Goal: Task Accomplishment & Management: Manage account settings

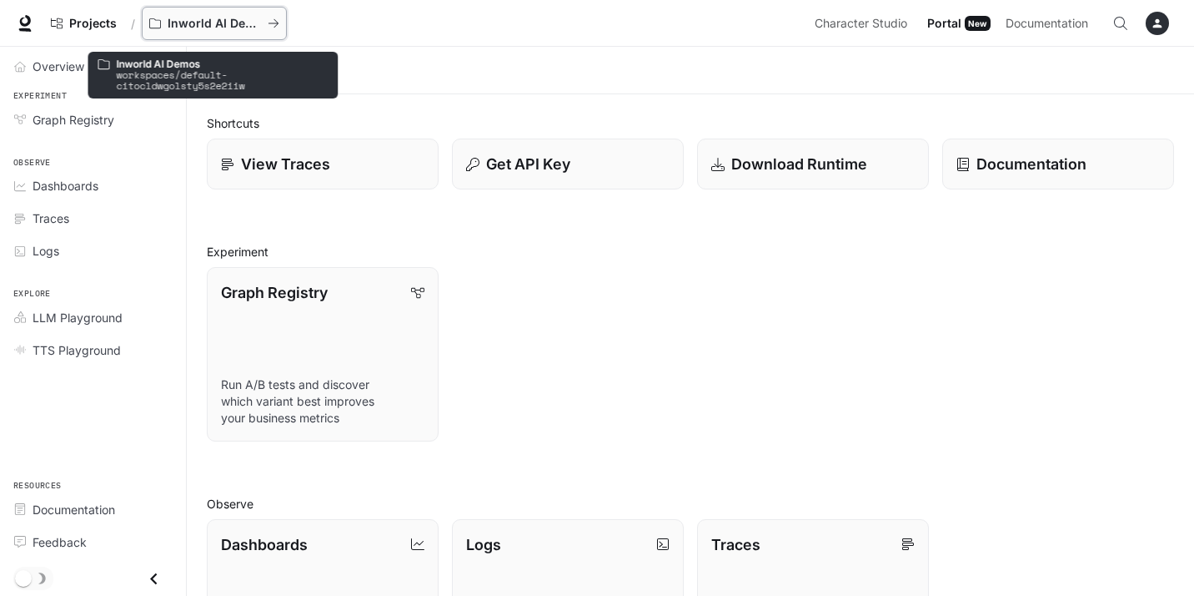
click at [212, 18] on p "Inworld AI Demos" at bounding box center [214, 24] width 93 height 14
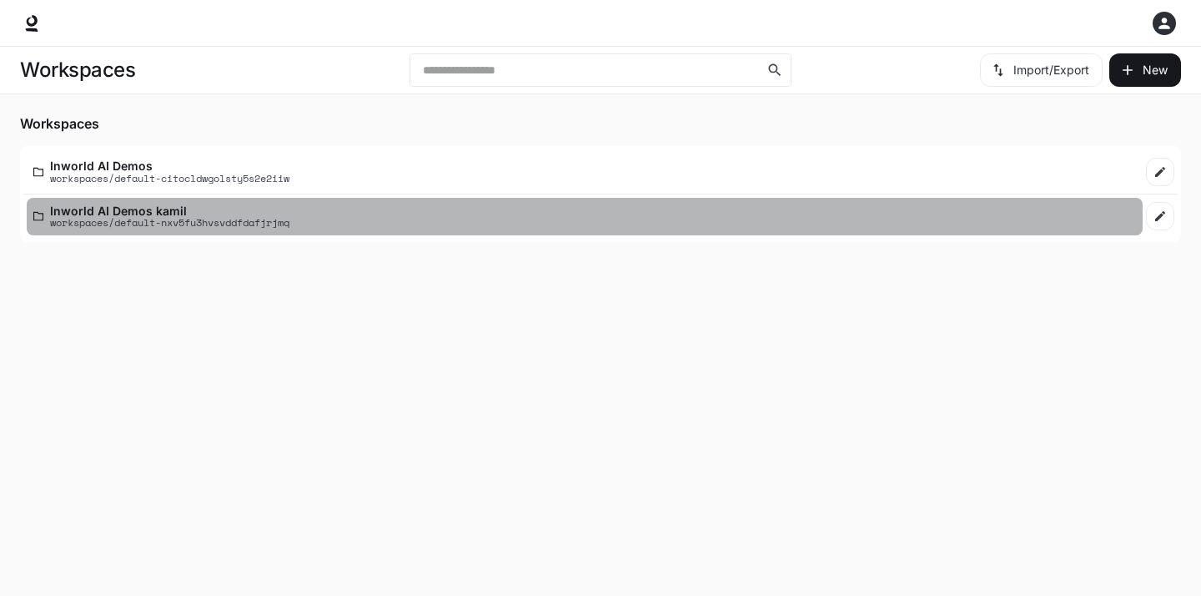
click at [289, 214] on p "Inworld AI Demos kamil" at bounding box center [169, 210] width 239 height 13
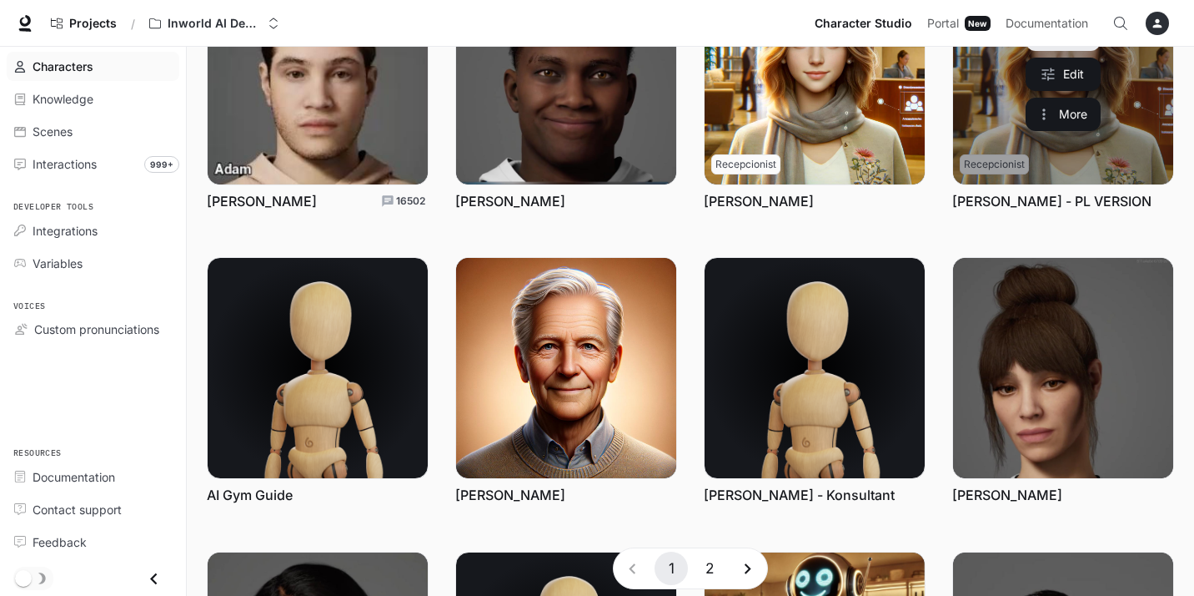
scroll to position [462, 0]
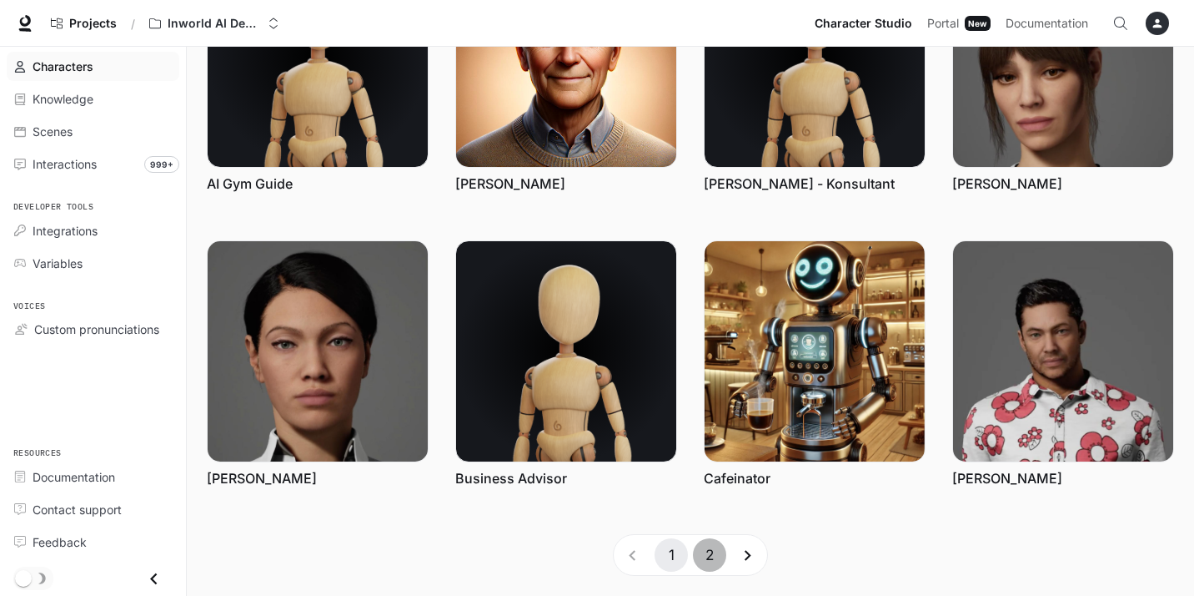
click at [709, 551] on button "2" at bounding box center [709, 554] width 33 height 33
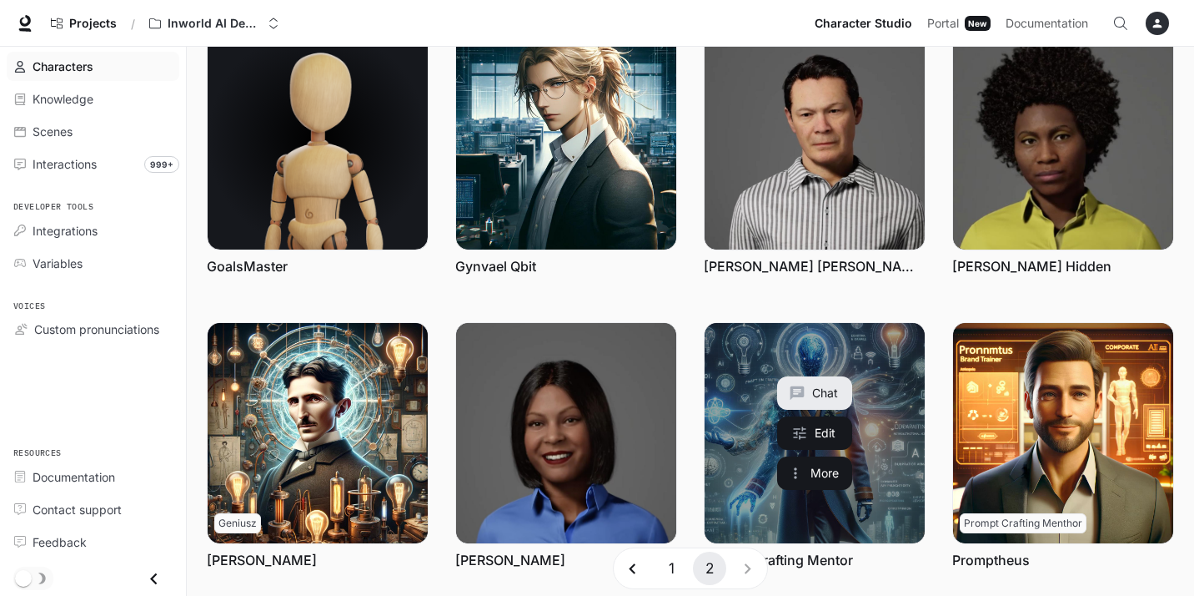
scroll to position [12, 0]
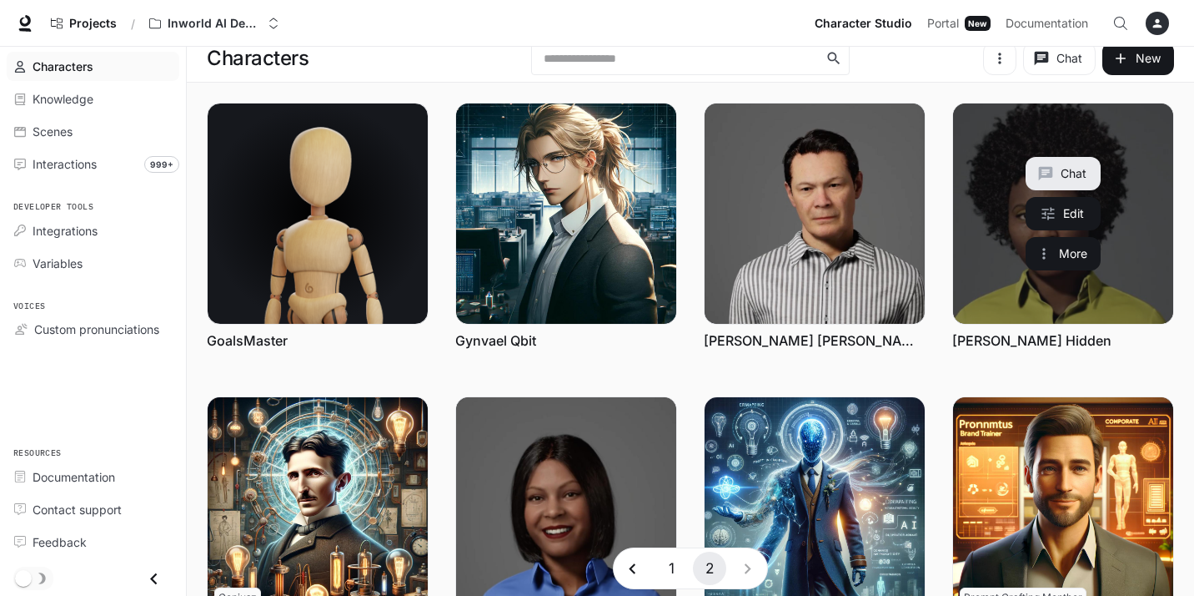
click at [983, 230] on link "Mary Hidden" at bounding box center [1063, 213] width 220 height 220
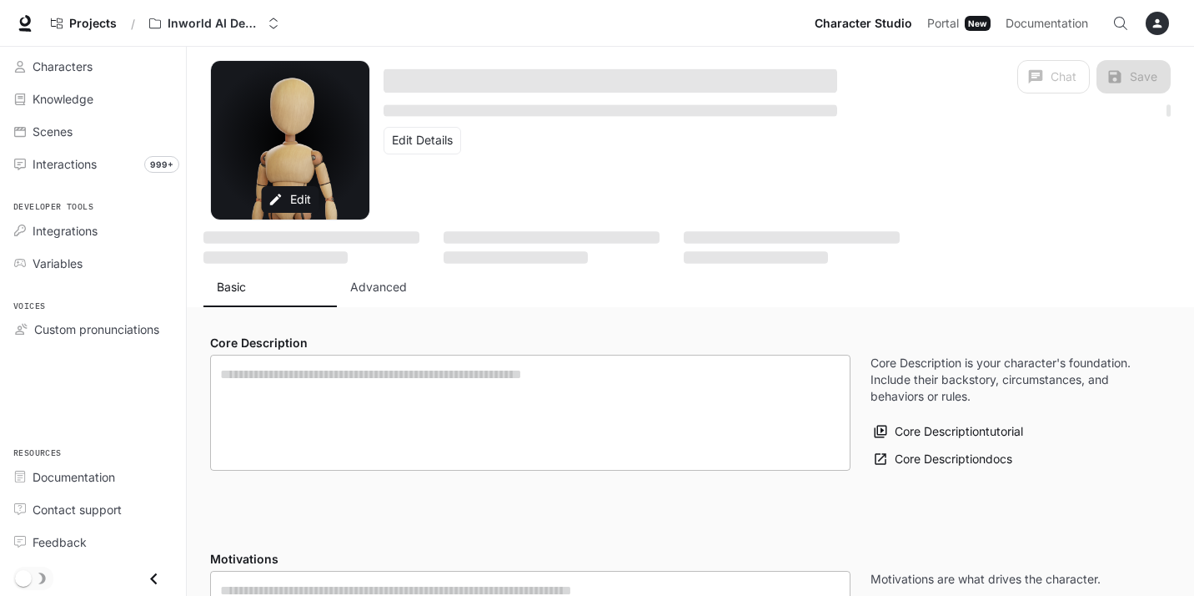
type textarea "**********"
type input "****"
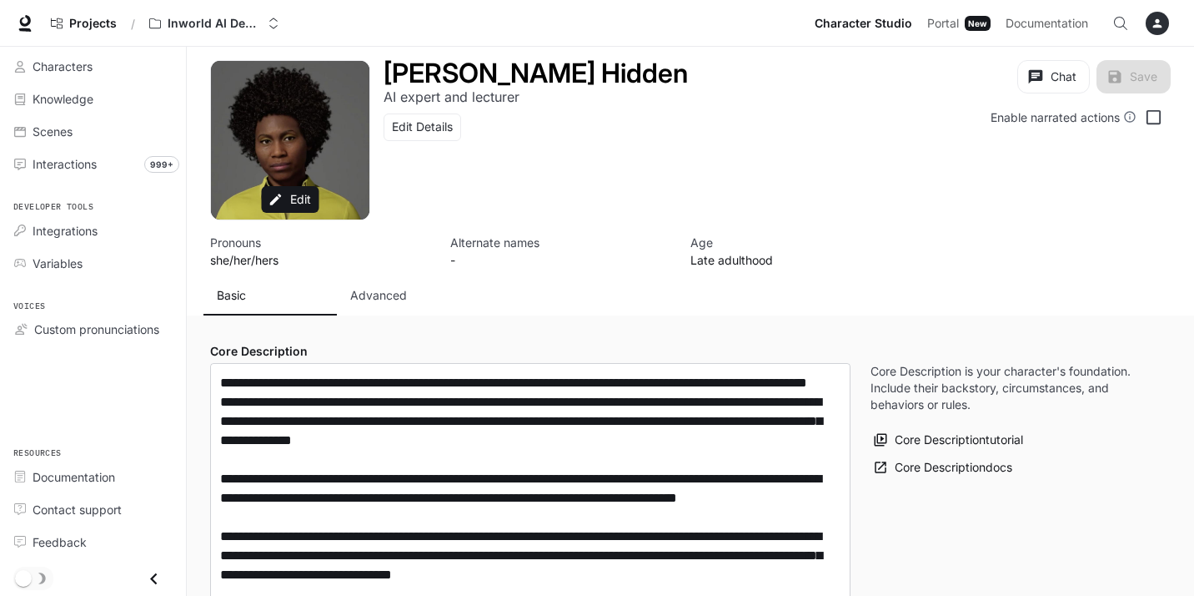
type input "**********"
click at [392, 282] on button "Advanced" at bounding box center [403, 295] width 133 height 40
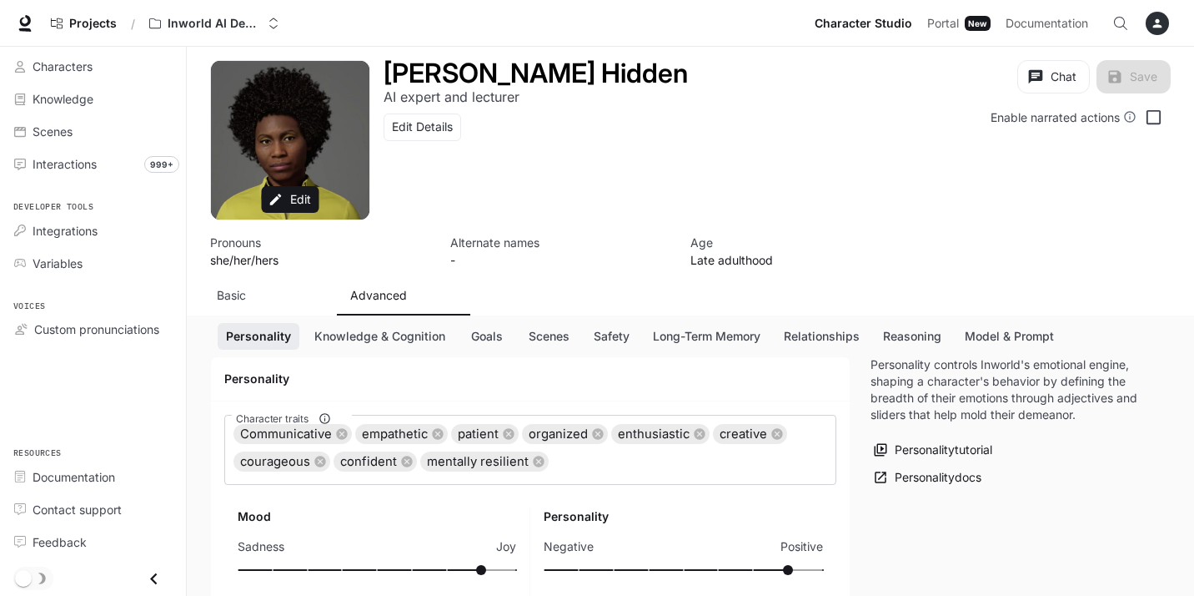
click at [390, 296] on p "Advanced" at bounding box center [378, 295] width 57 height 17
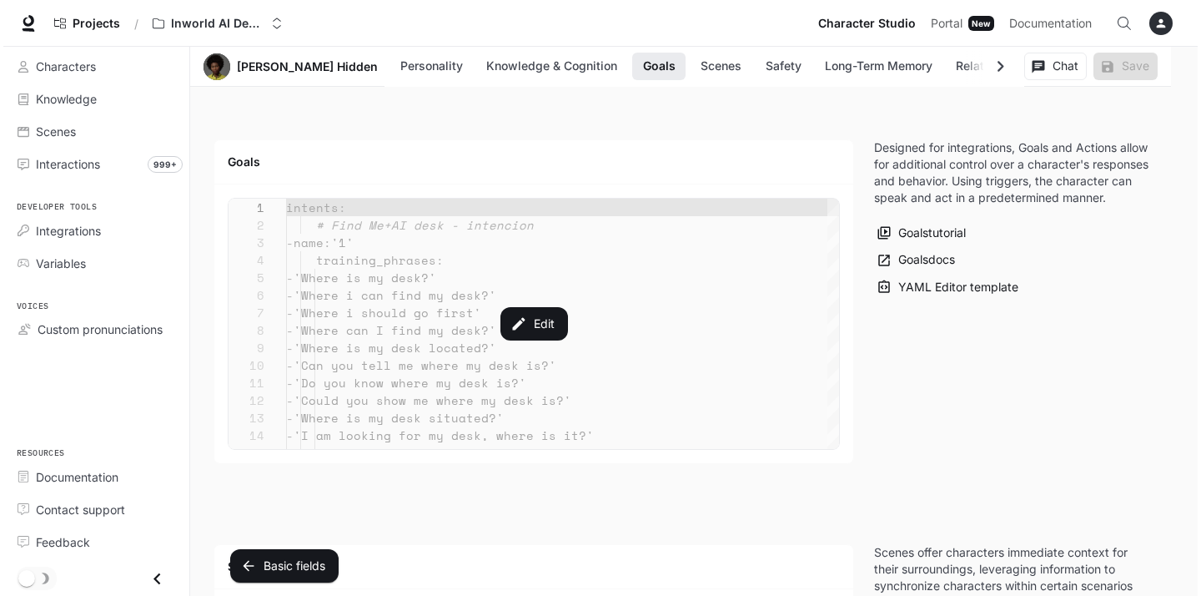
scroll to position [1751, 0]
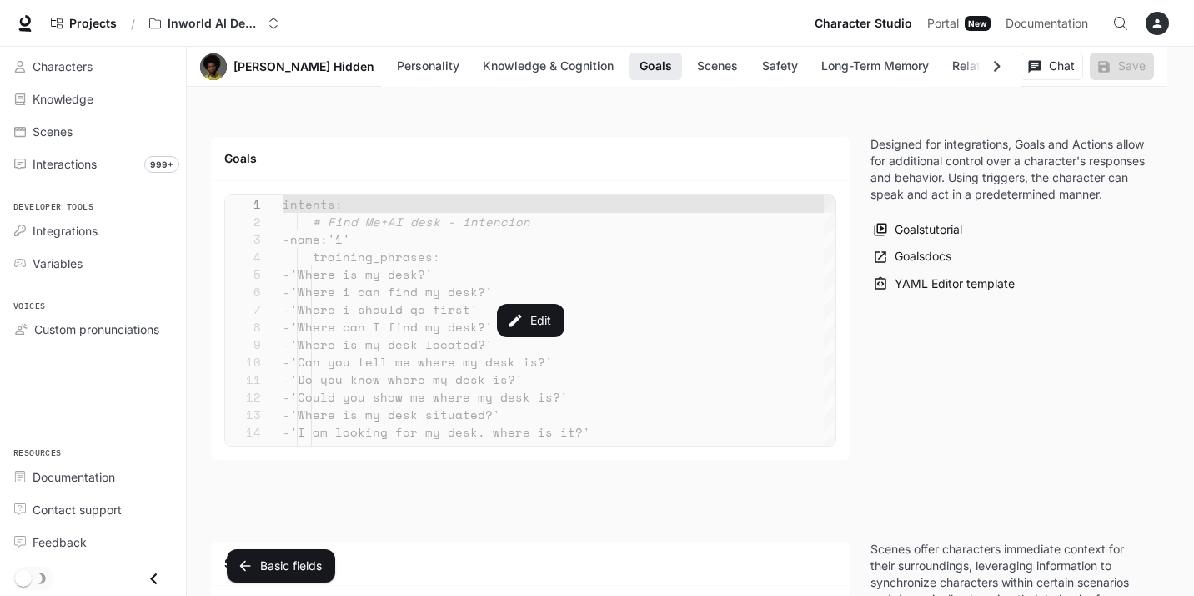
click at [711, 270] on div "Edit" at bounding box center [530, 320] width 611 height 250
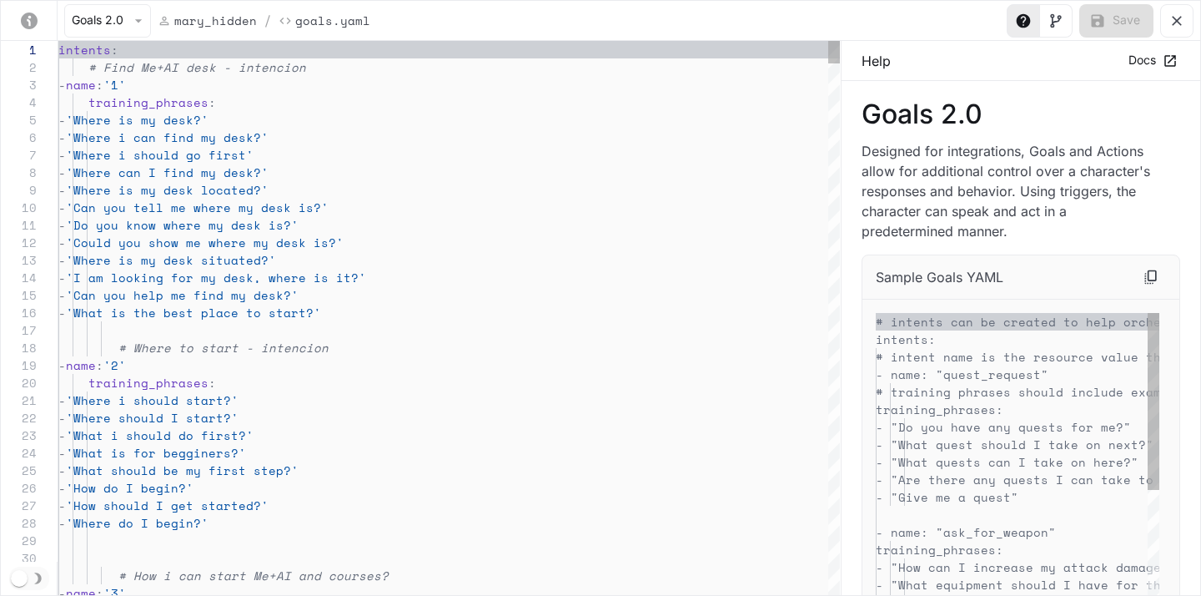
scroll to position [140, 0]
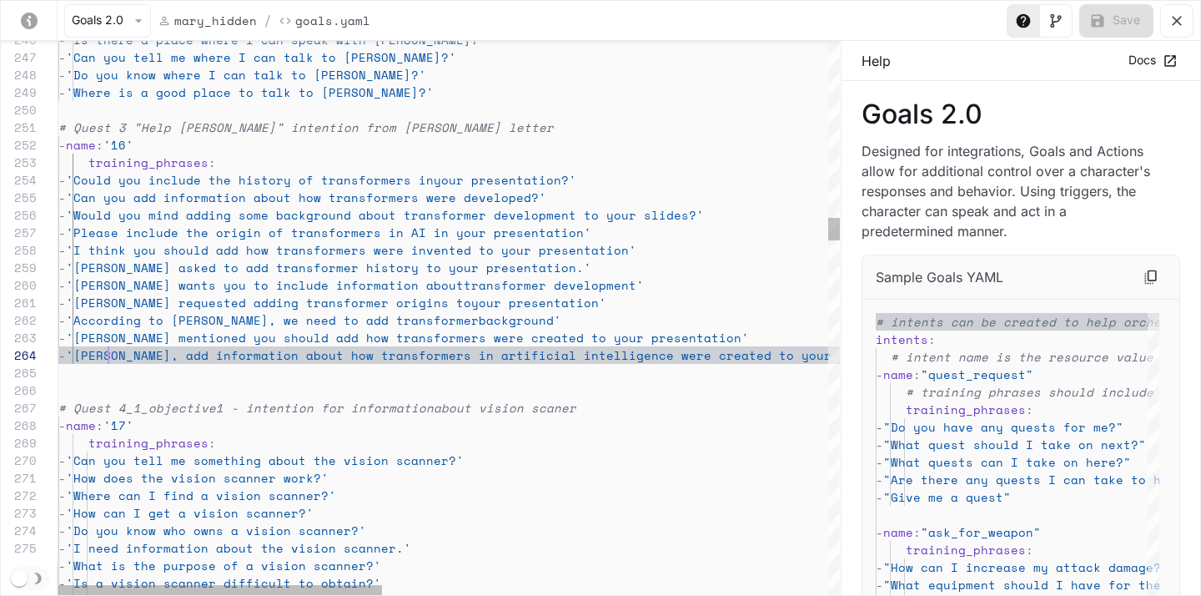
scroll to position [53, 229]
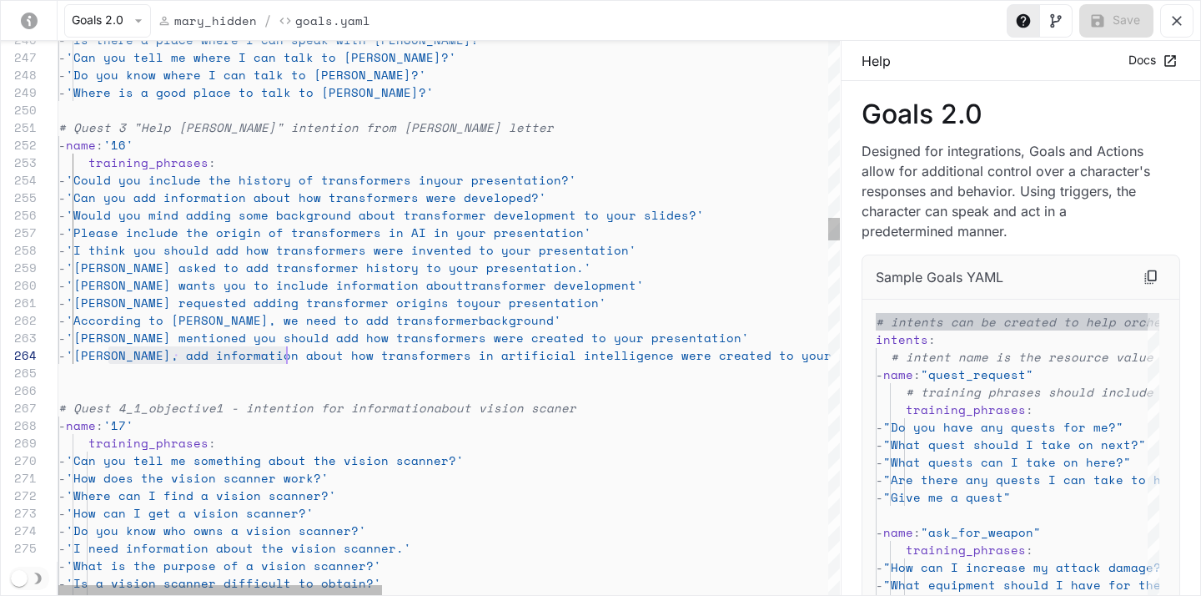
drag, startPoint x: 106, startPoint y: 354, endPoint x: 289, endPoint y: 354, distance: 182.7
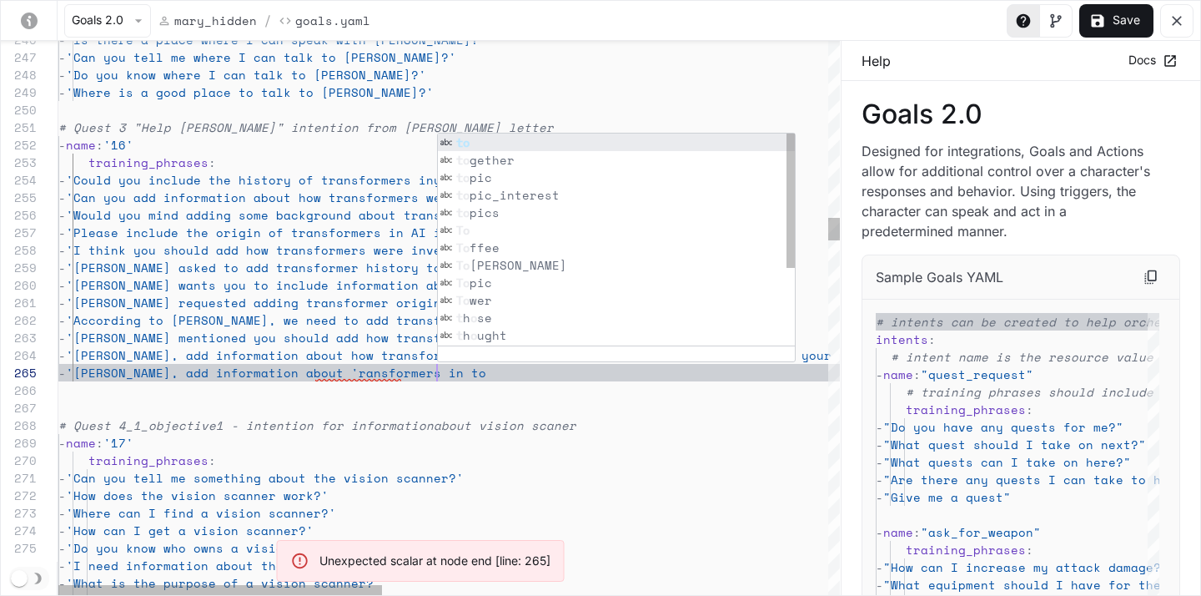
scroll to position [70, 386]
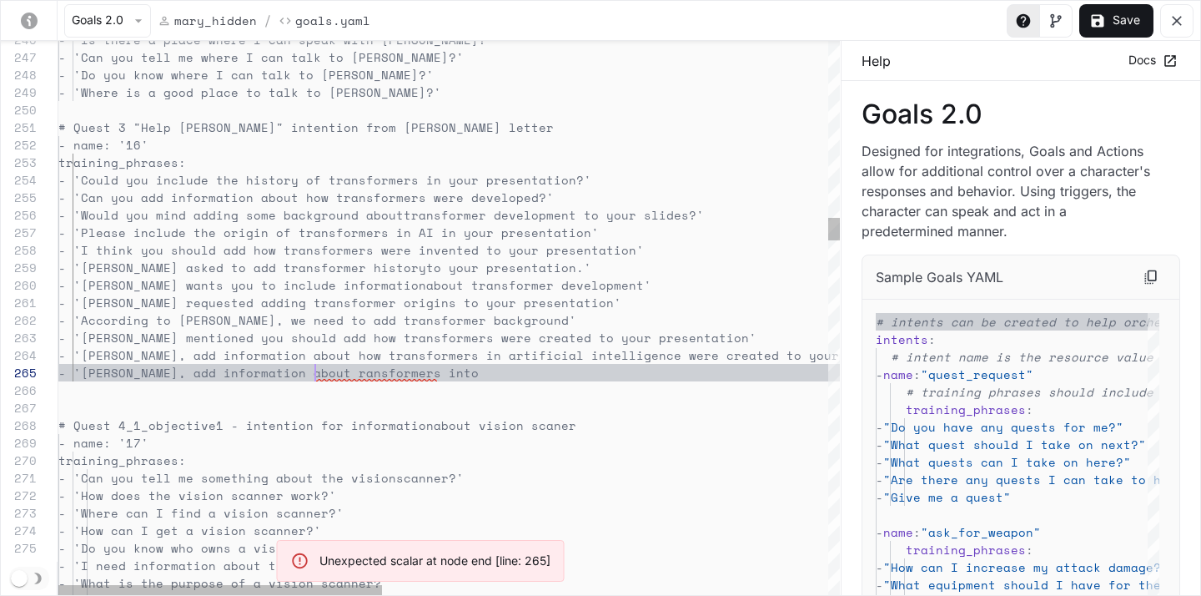
scroll to position [70, 257]
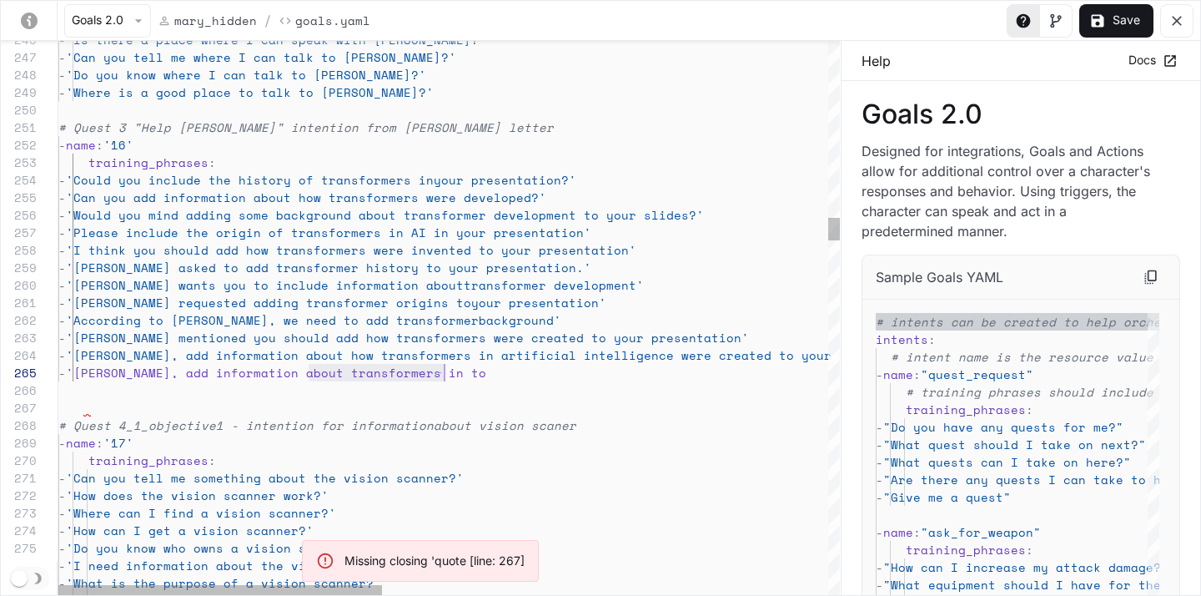
drag, startPoint x: 306, startPoint y: 378, endPoint x: 462, endPoint y: 378, distance: 156.0
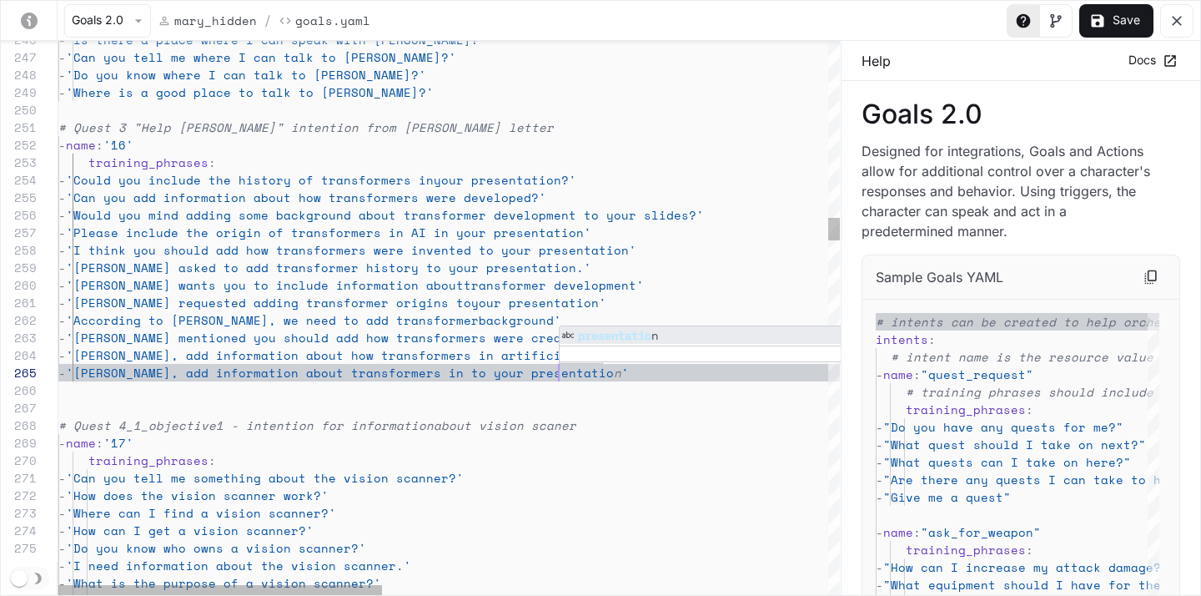
scroll to position [70, 507]
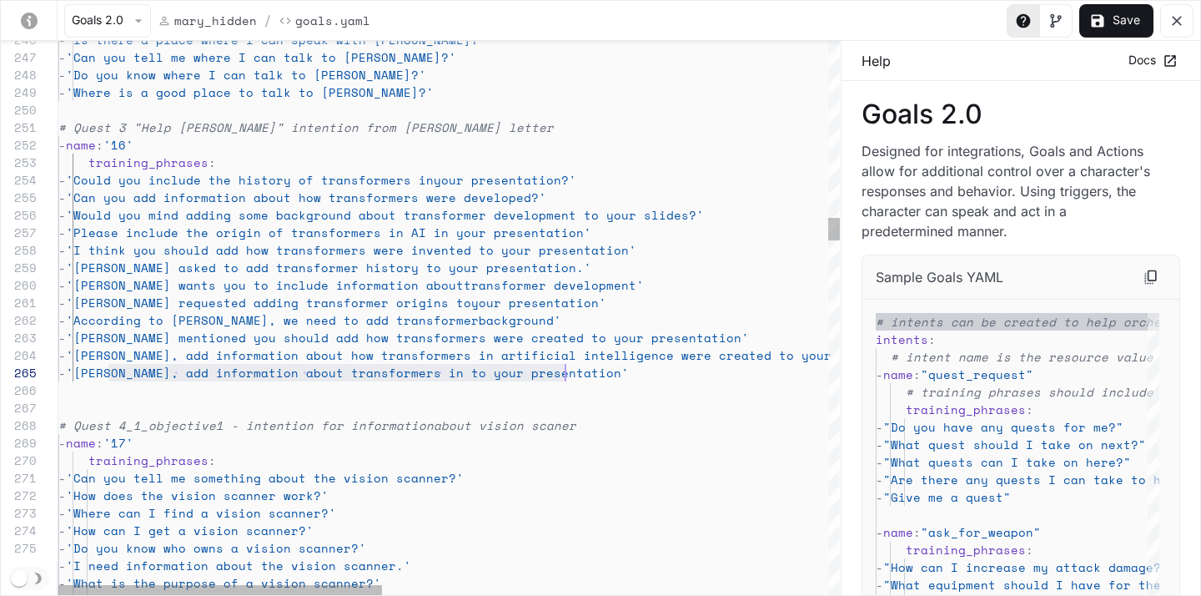
drag, startPoint x: 107, startPoint y: 371, endPoint x: 567, endPoint y: 367, distance: 460.4
click at [1118, 28] on button "Save" at bounding box center [1116, 20] width 74 height 33
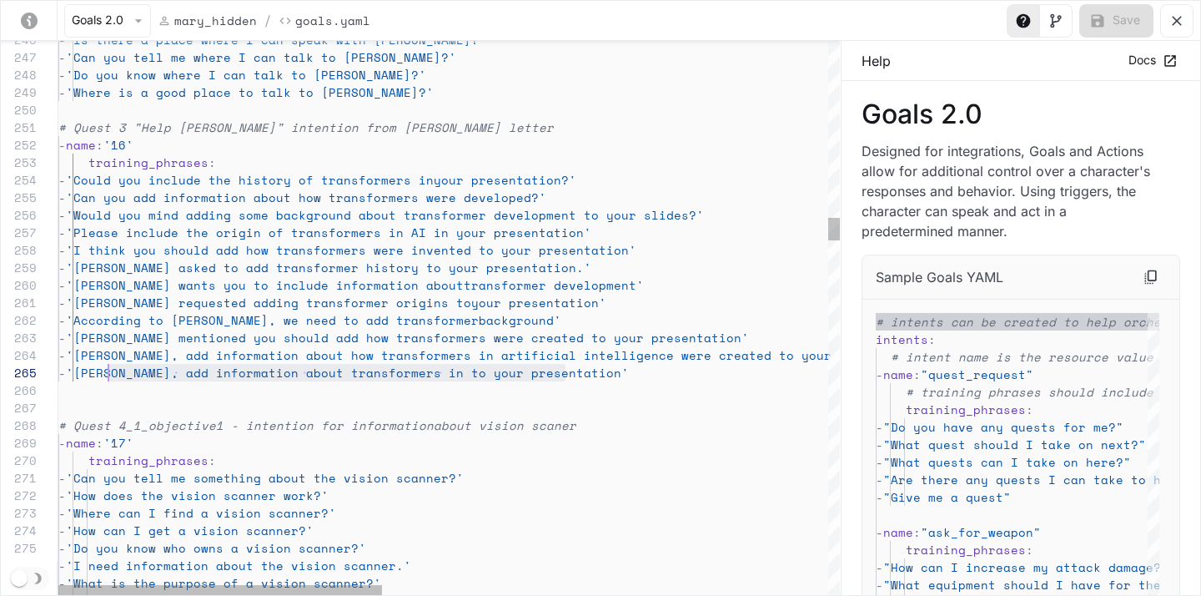
drag, startPoint x: 566, startPoint y: 372, endPoint x: 109, endPoint y: 372, distance: 457.1
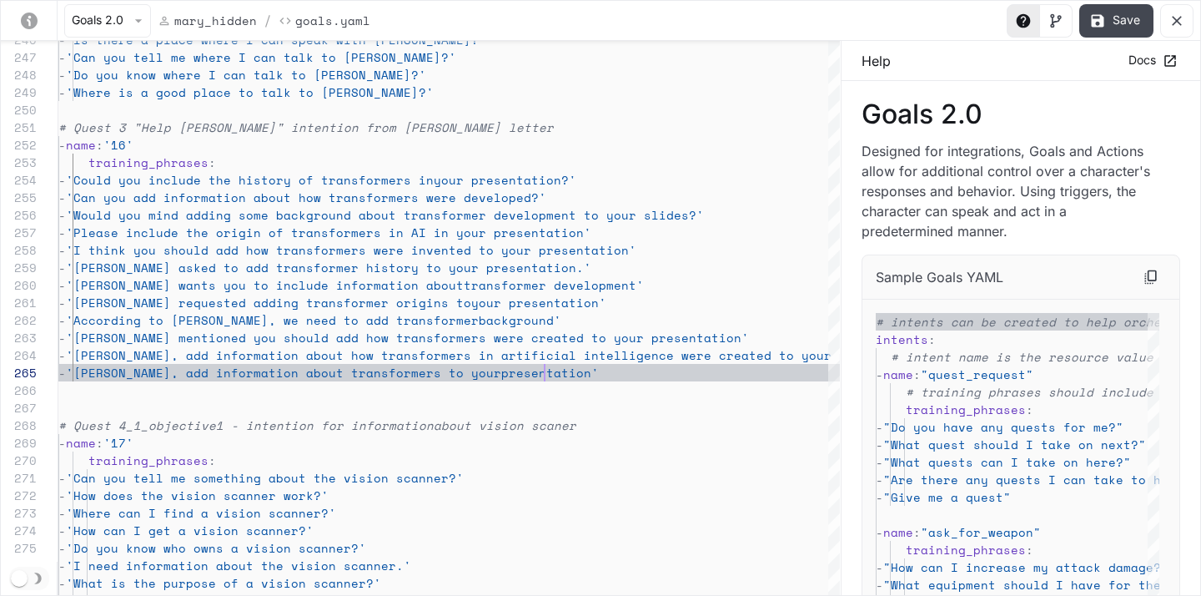
scroll to position [70, 486]
click at [1114, 24] on button "Save" at bounding box center [1116, 20] width 74 height 33
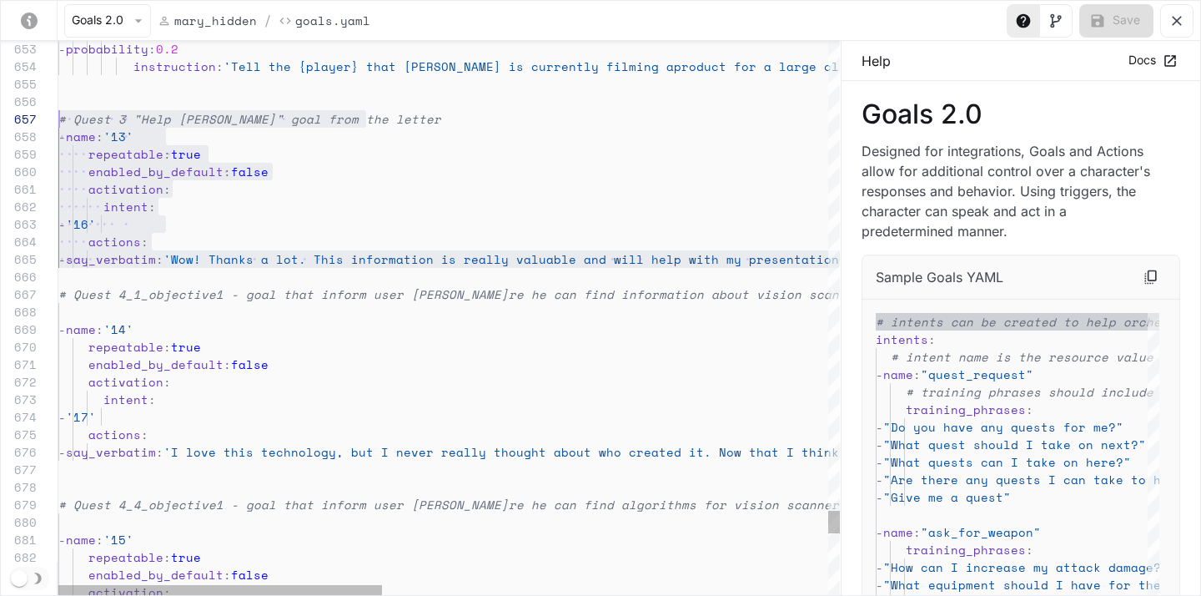
scroll to position [105, 0]
drag, startPoint x: 73, startPoint y: 277, endPoint x: 56, endPoint y: 121, distance: 156.9
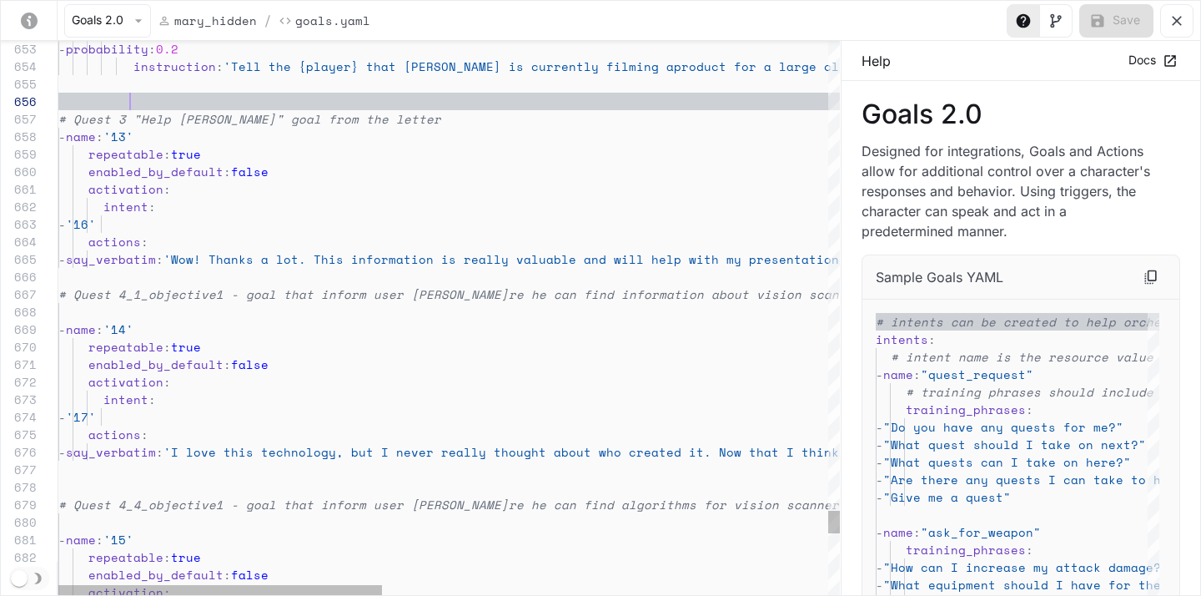
scroll to position [88, 72]
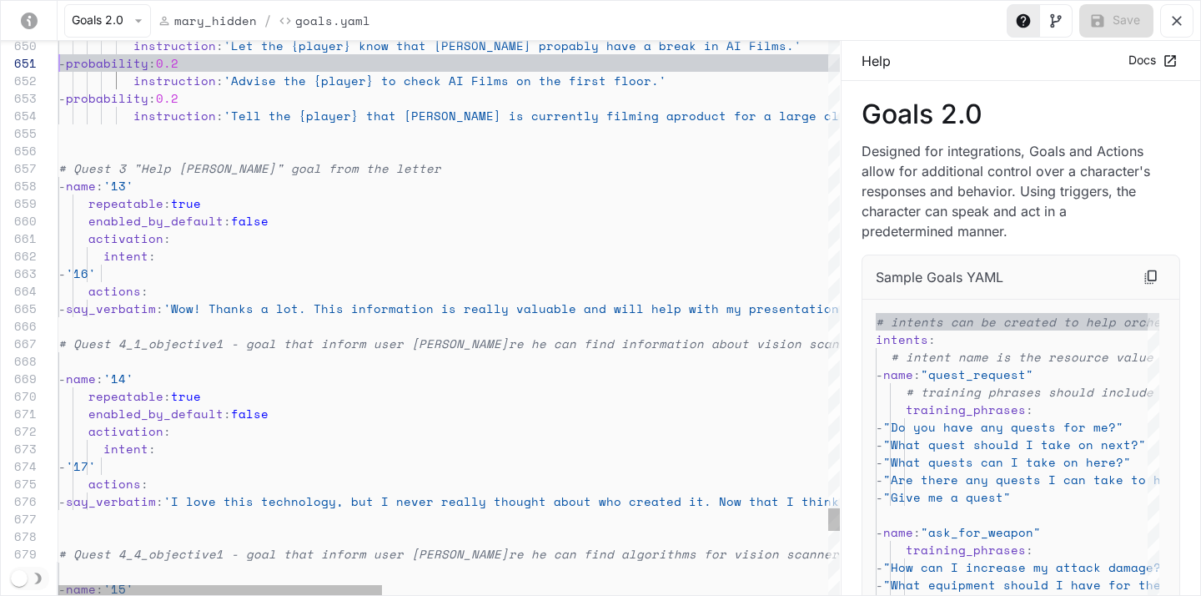
scroll to position [0, 0]
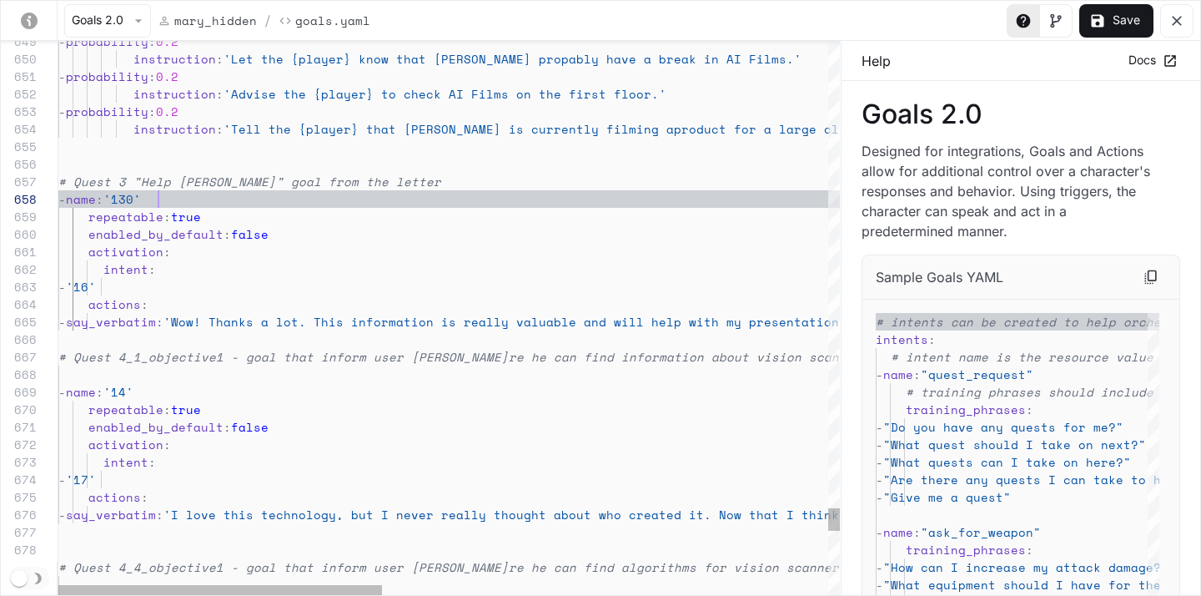
scroll to position [123, 100]
click at [1115, 22] on button "Save" at bounding box center [1116, 20] width 74 height 33
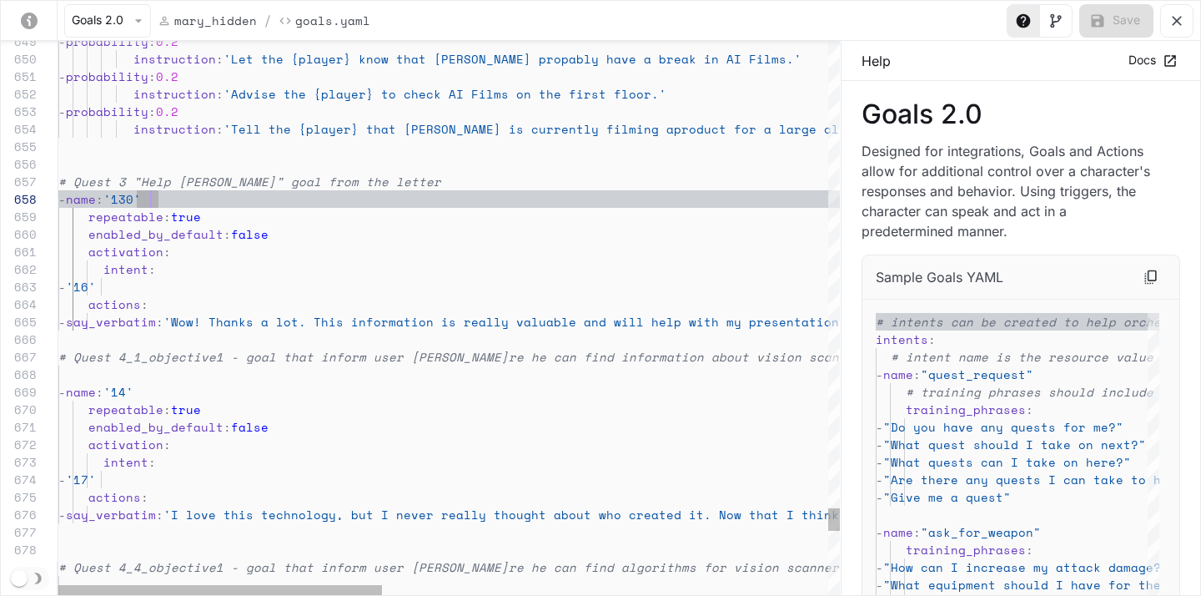
type textarea "**********"
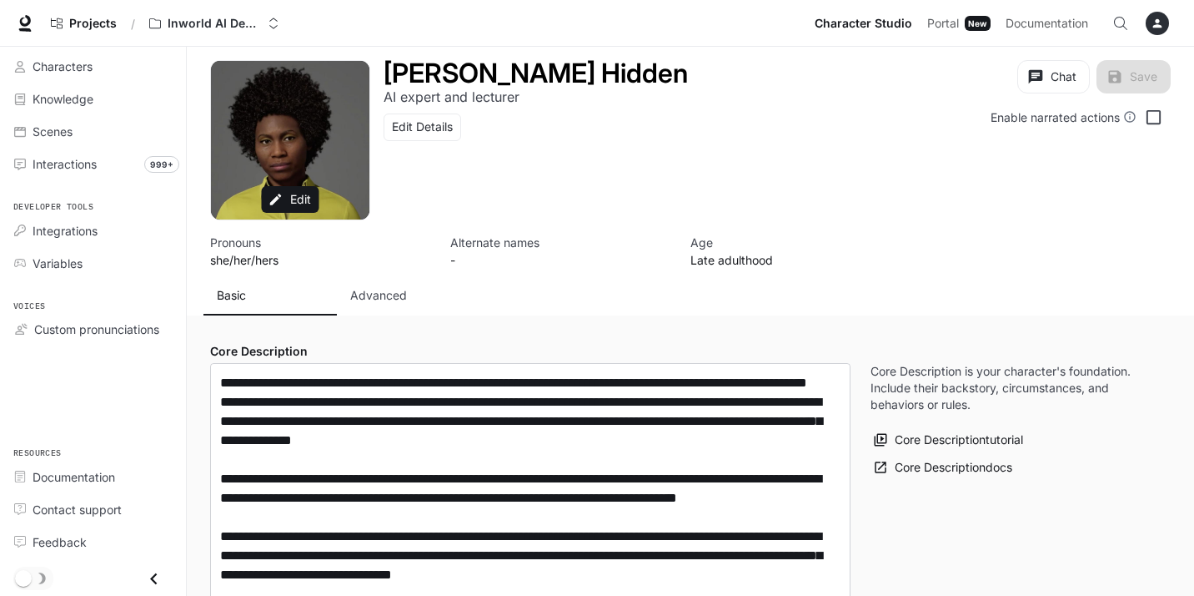
click at [360, 284] on button "Advanced" at bounding box center [403, 295] width 133 height 40
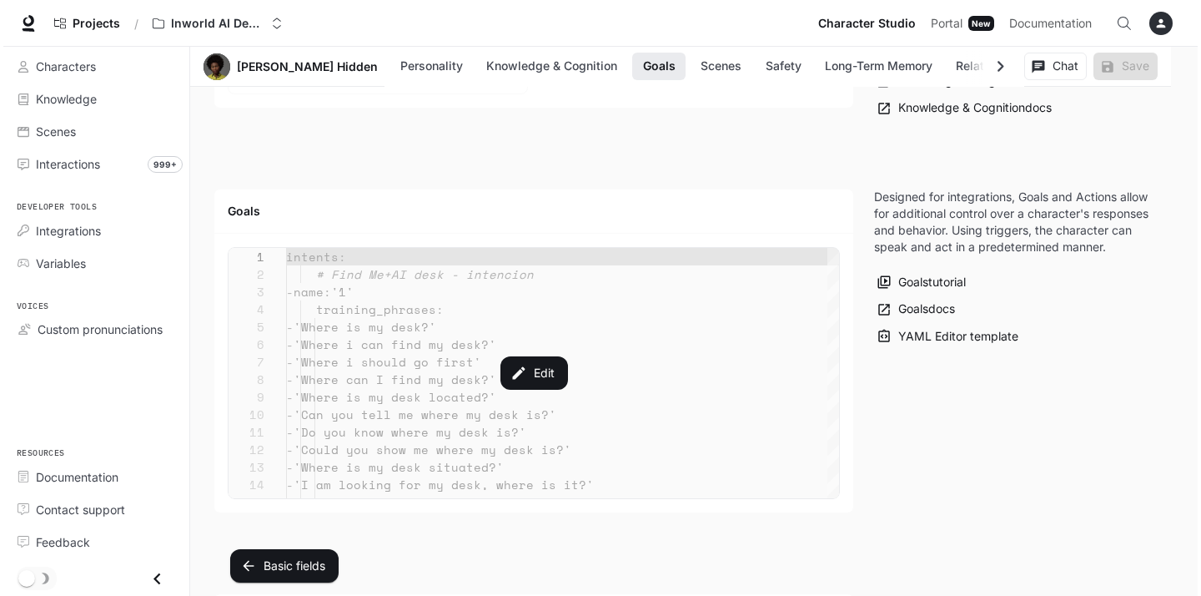
scroll to position [1586, 0]
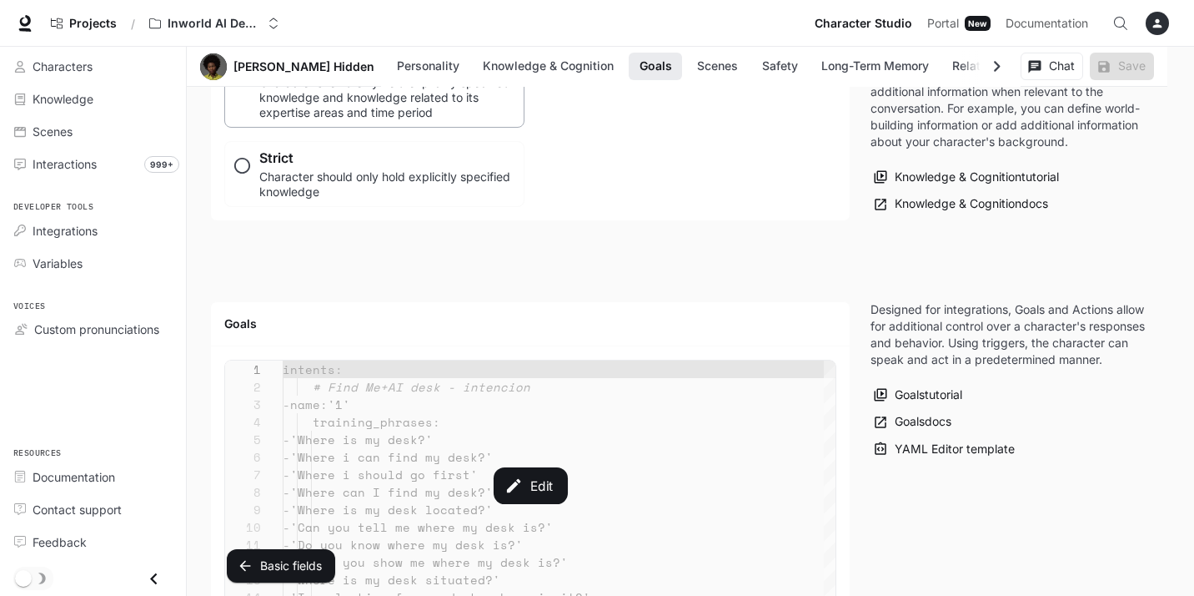
click at [418, 459] on div "Edit" at bounding box center [530, 485] width 611 height 250
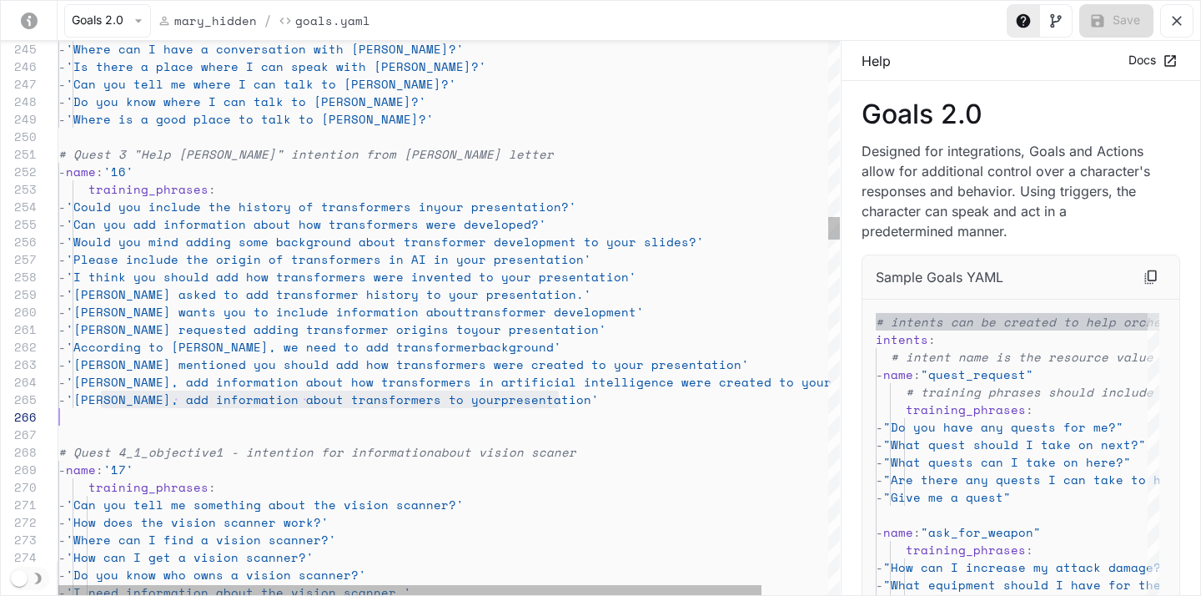
scroll to position [70, 493]
drag, startPoint x: 101, startPoint y: 402, endPoint x: 552, endPoint y: 402, distance: 451.2
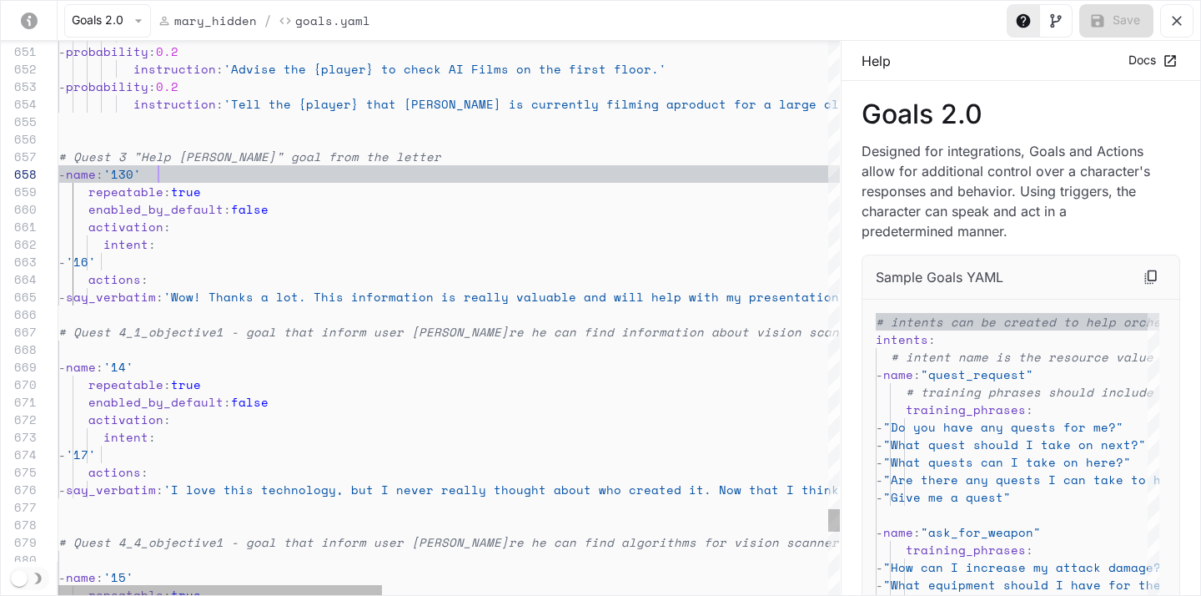
click at [1116, 7] on button "Save" at bounding box center [1116, 20] width 74 height 33
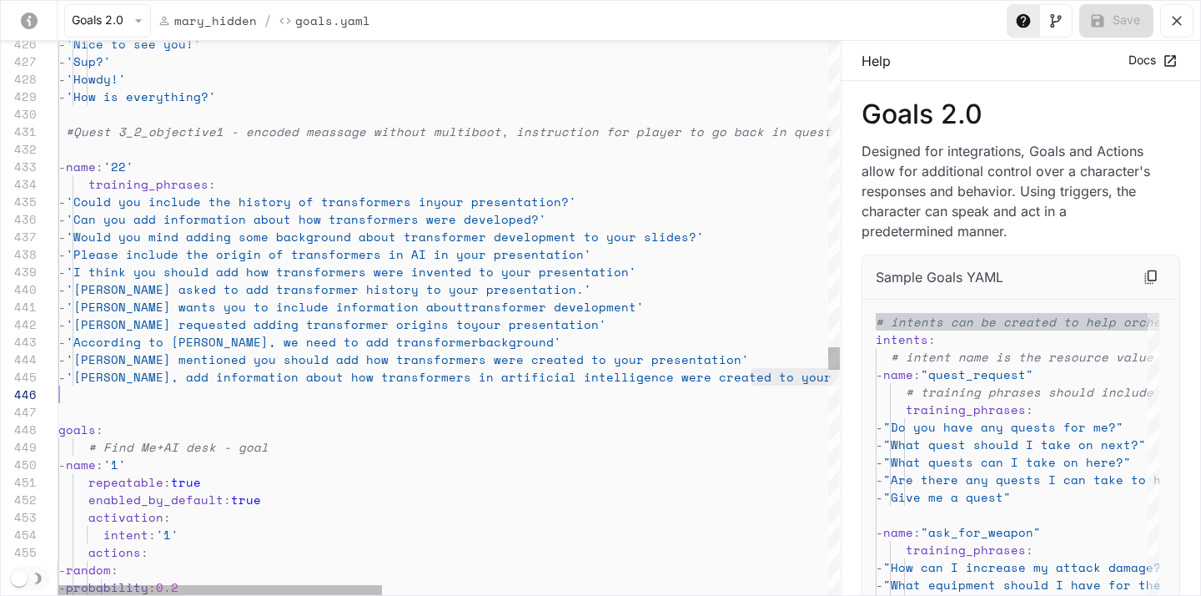
scroll to position [70, 0]
drag, startPoint x: 751, startPoint y: 376, endPoint x: 653, endPoint y: 387, distance: 99.0
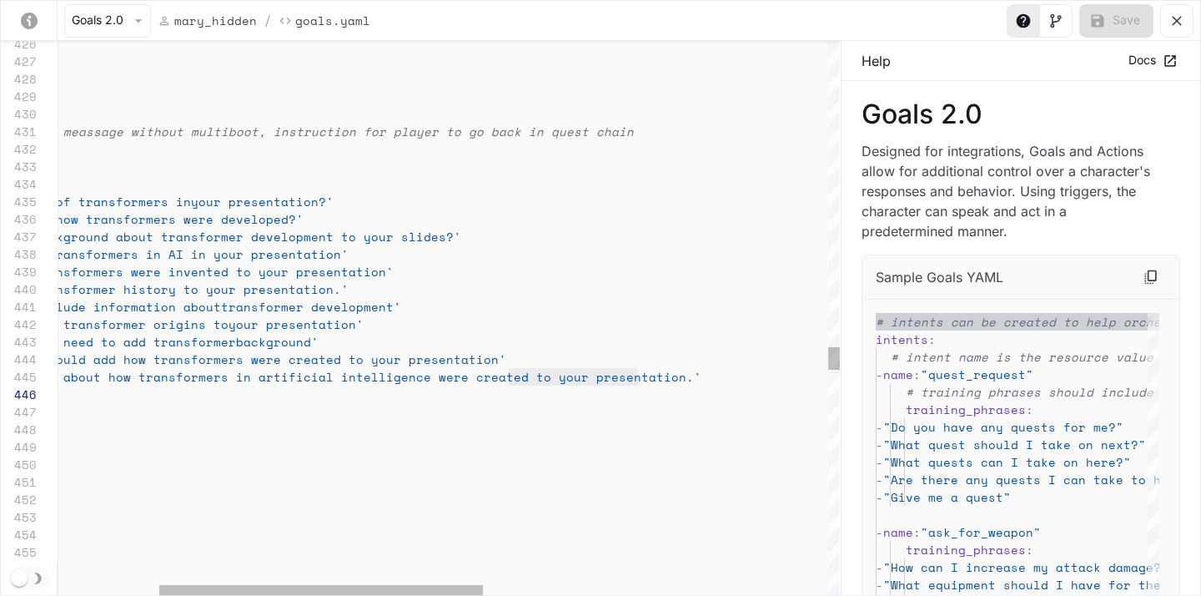
drag, startPoint x: 628, startPoint y: 377, endPoint x: 308, endPoint y: 377, distance: 320.3
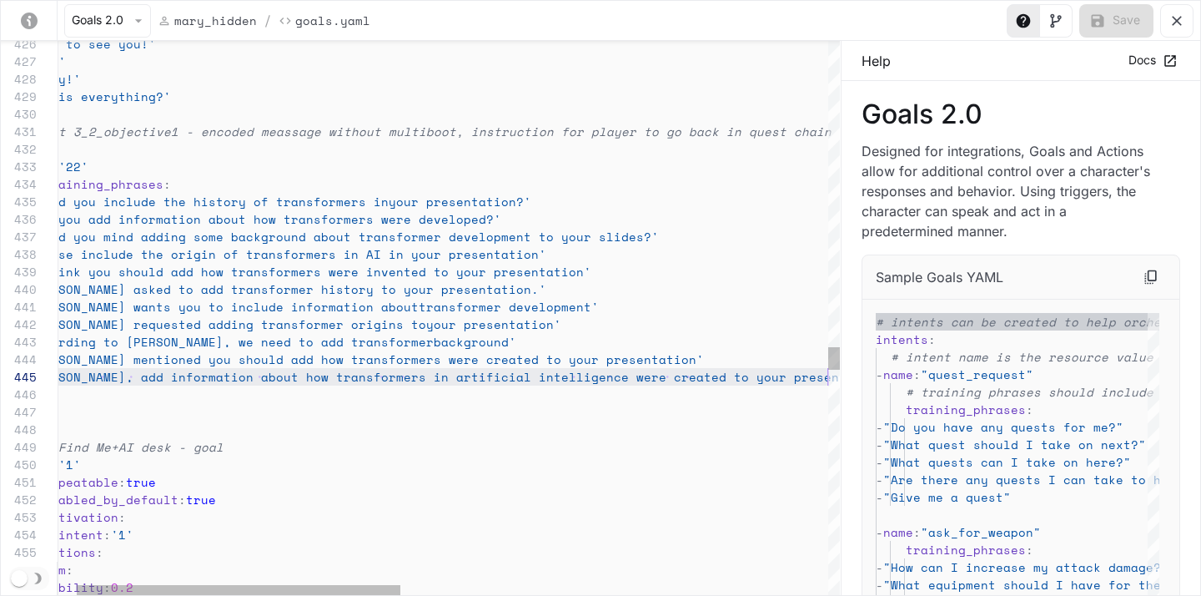
scroll to position [70, 814]
drag, startPoint x: 104, startPoint y: 376, endPoint x: 853, endPoint y: 384, distance: 749.0
click at [853, 384] on div "450 451 452 453 454 449 448 447 446 445 444 443 442 441 440 439 438 437 436 435…" at bounding box center [600, 318] width 1199 height 554
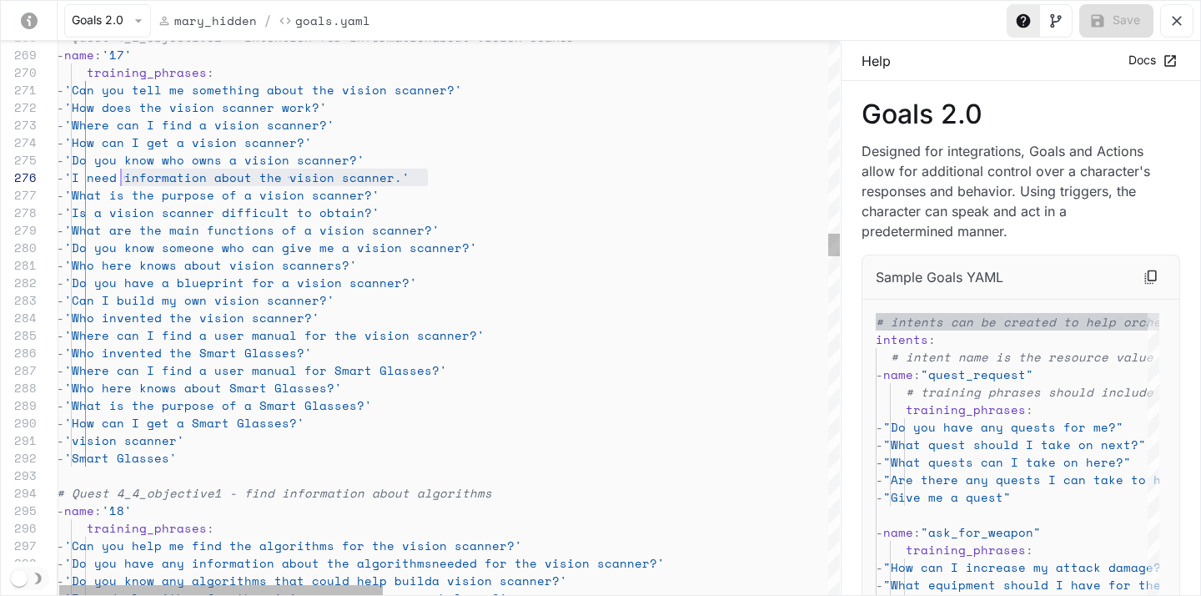
scroll to position [88, 58]
drag, startPoint x: 428, startPoint y: 173, endPoint x: 113, endPoint y: 178, distance: 315.3
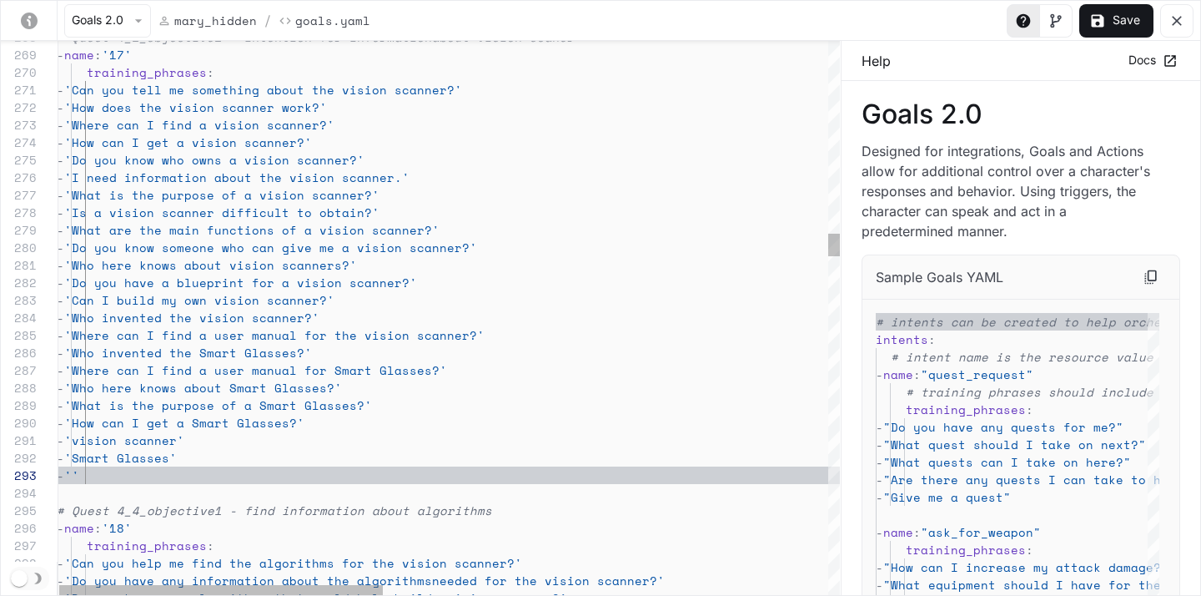
scroll to position [35, 286]
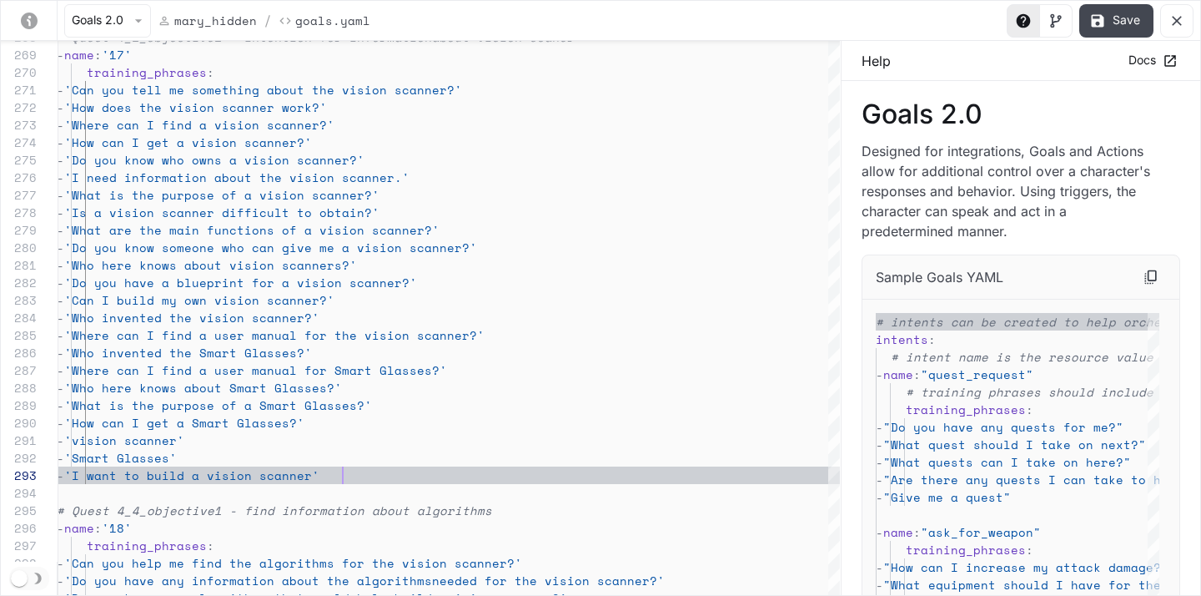
click at [1137, 23] on button "Save" at bounding box center [1116, 20] width 74 height 33
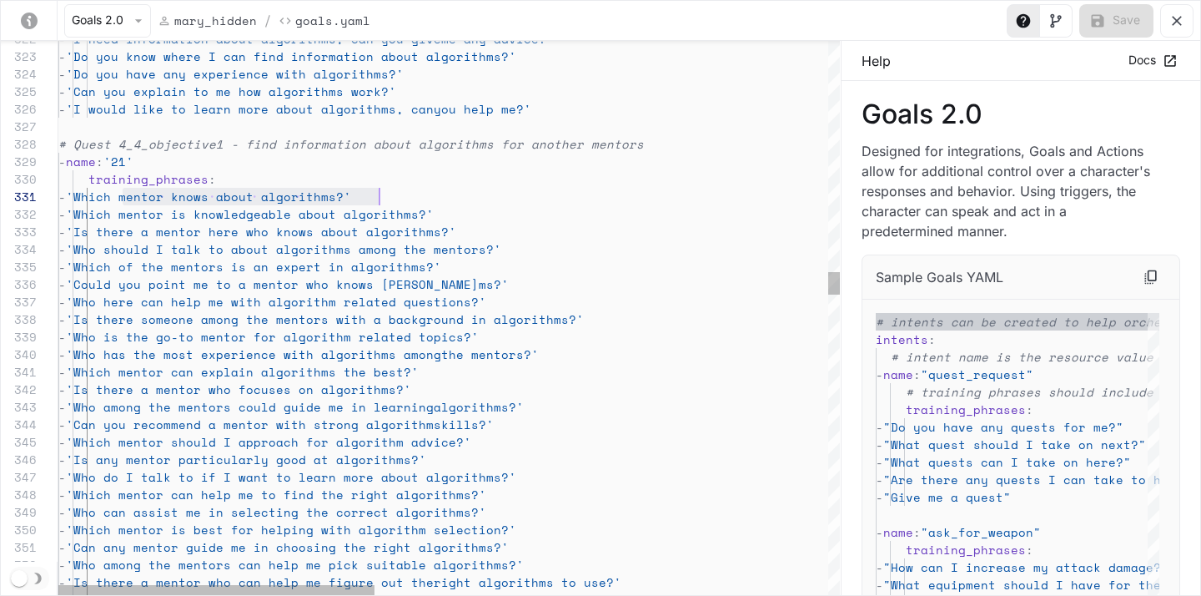
scroll to position [0, 321]
drag, startPoint x: 120, startPoint y: 195, endPoint x: 380, endPoint y: 198, distance: 260.2
type textarea "**********"
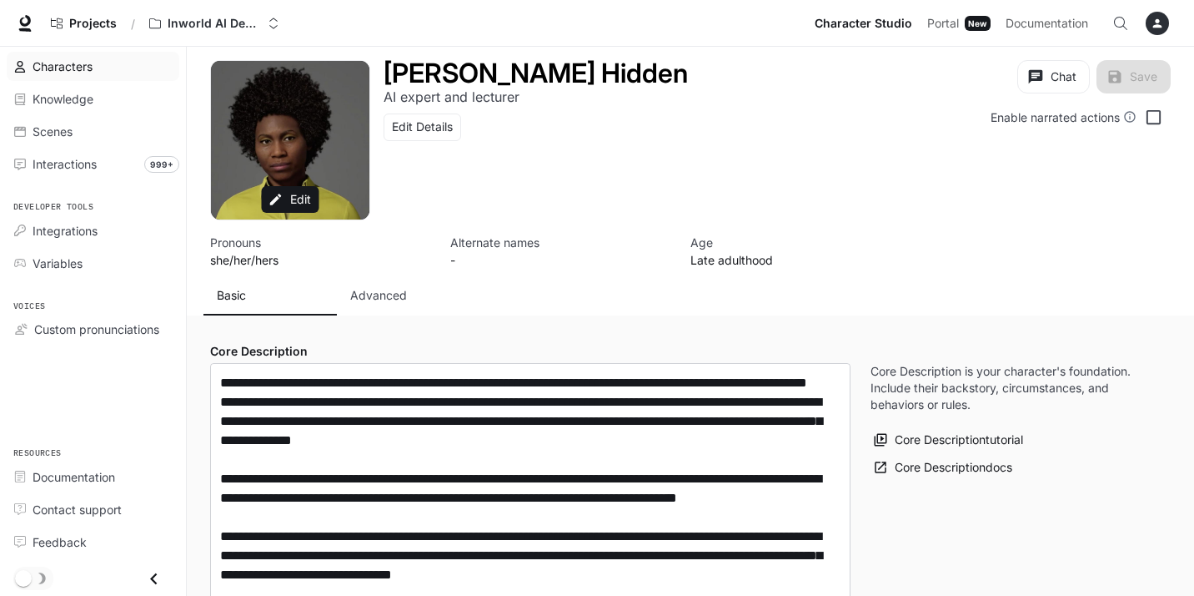
click at [95, 62] on div "Characters" at bounding box center [102, 67] width 139 height 18
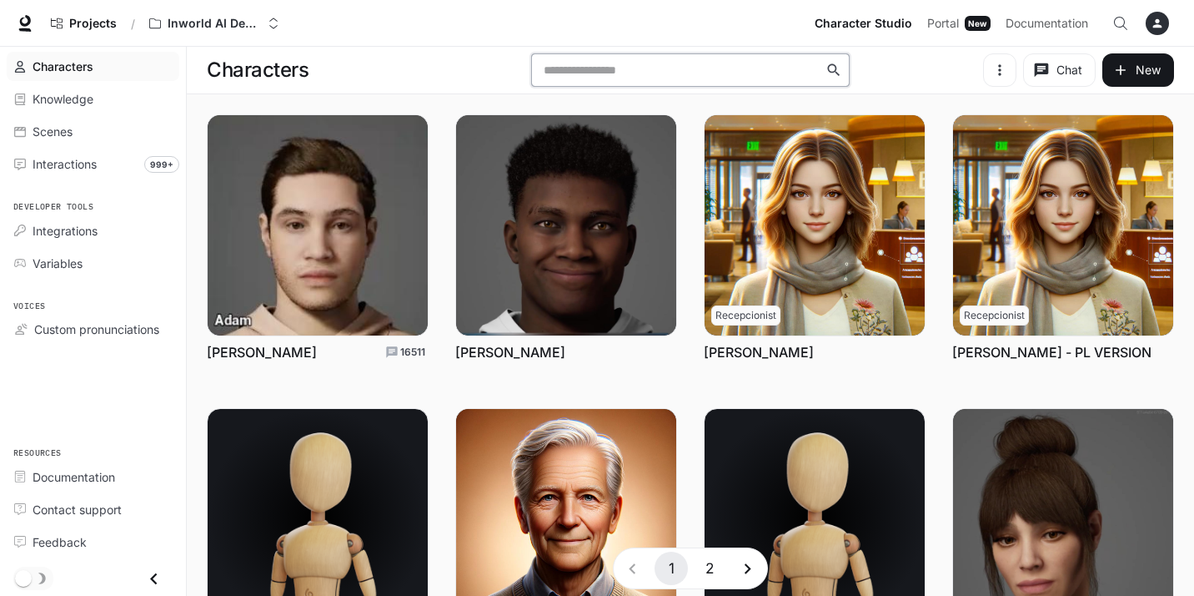
click at [738, 63] on input "text" at bounding box center [682, 70] width 286 height 17
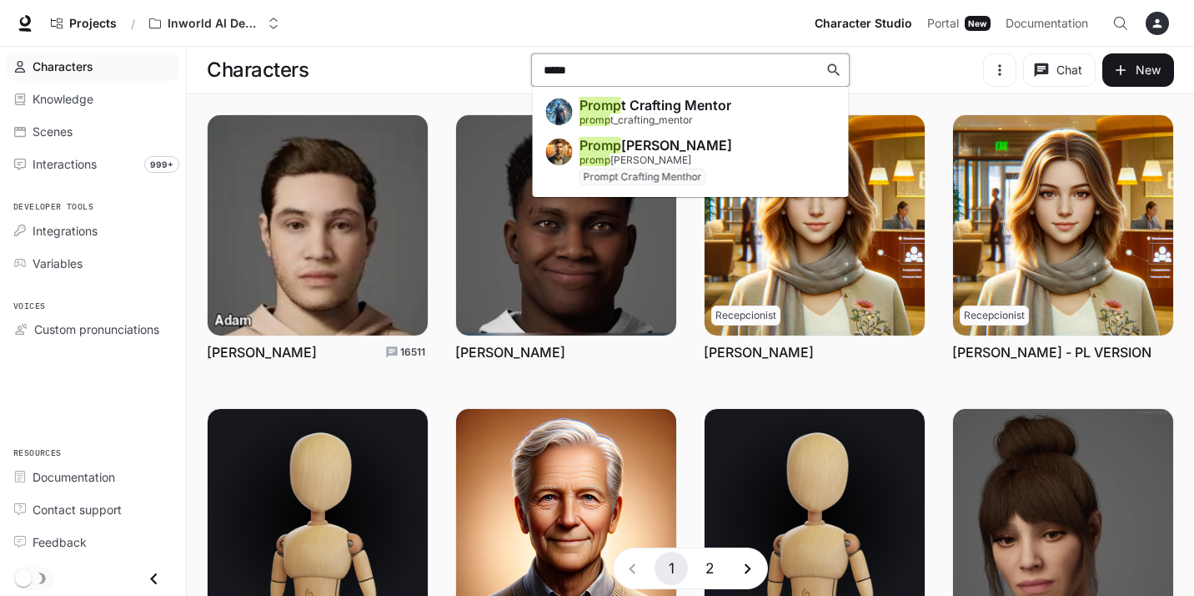
type input "*****"
click at [635, 140] on span "Promp theus" at bounding box center [656, 145] width 153 height 17
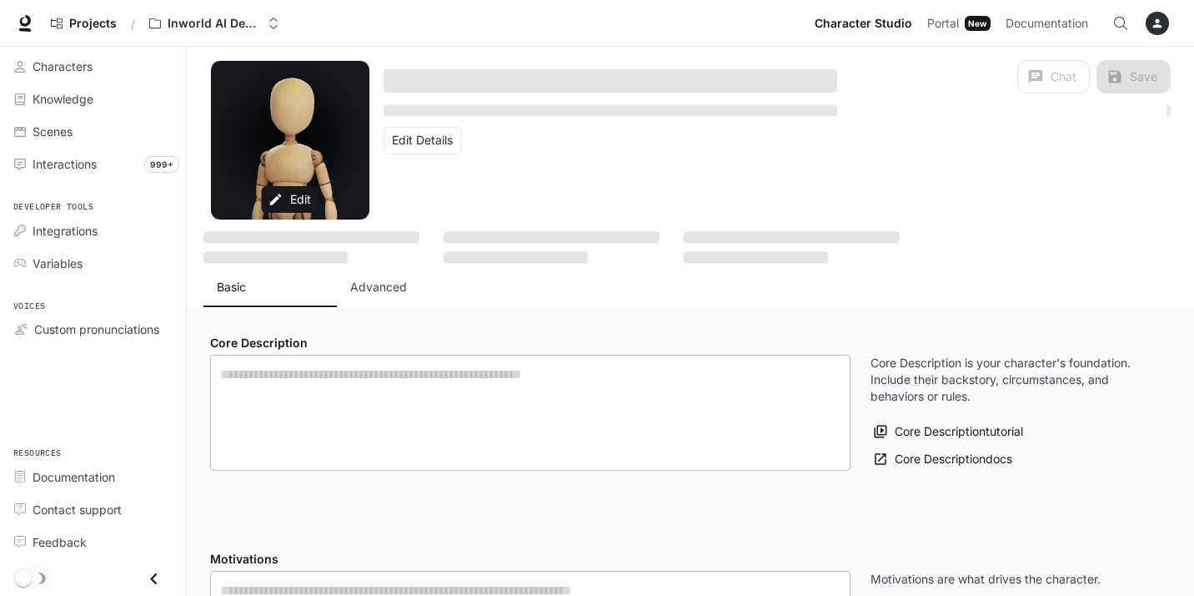
type textarea "**********"
type input "**********"
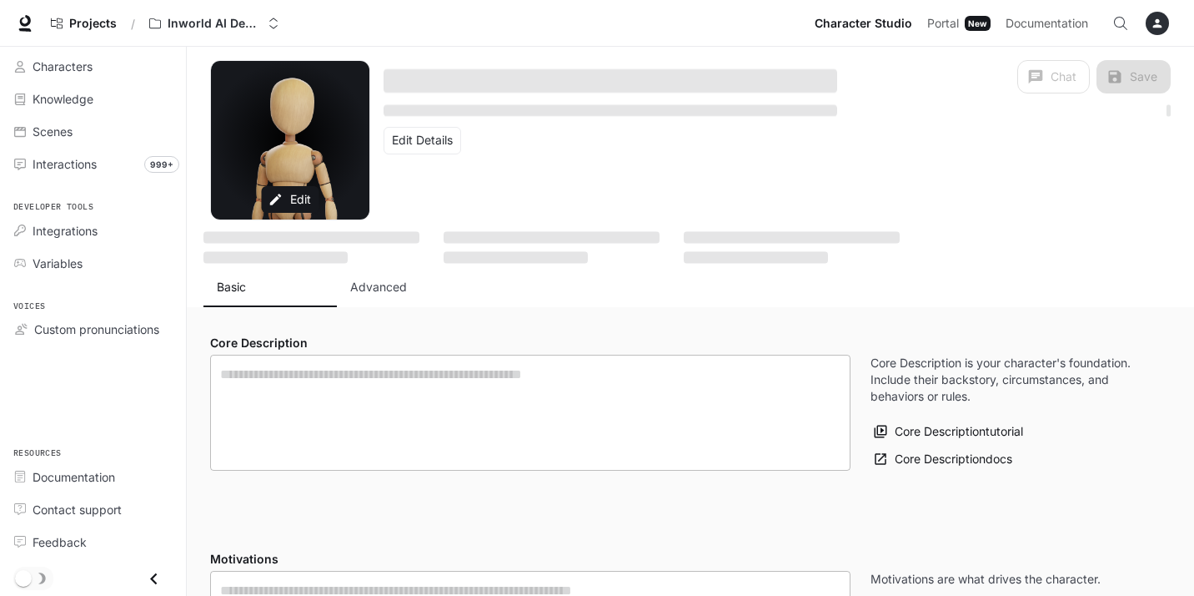
type input "*"
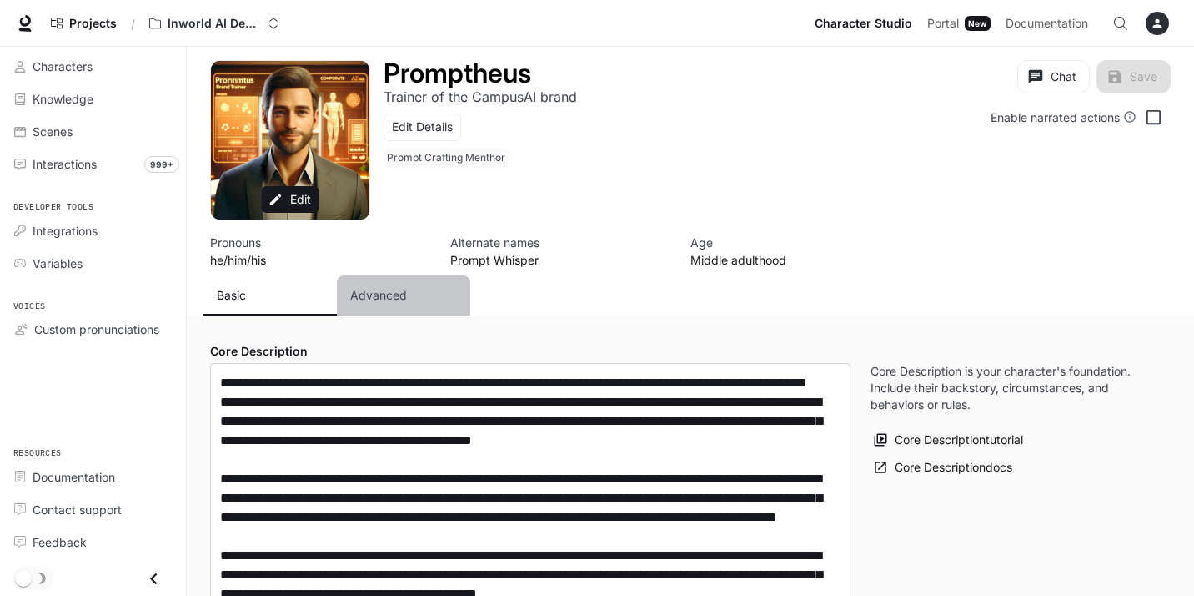
click at [367, 301] on p "Advanced" at bounding box center [378, 295] width 57 height 17
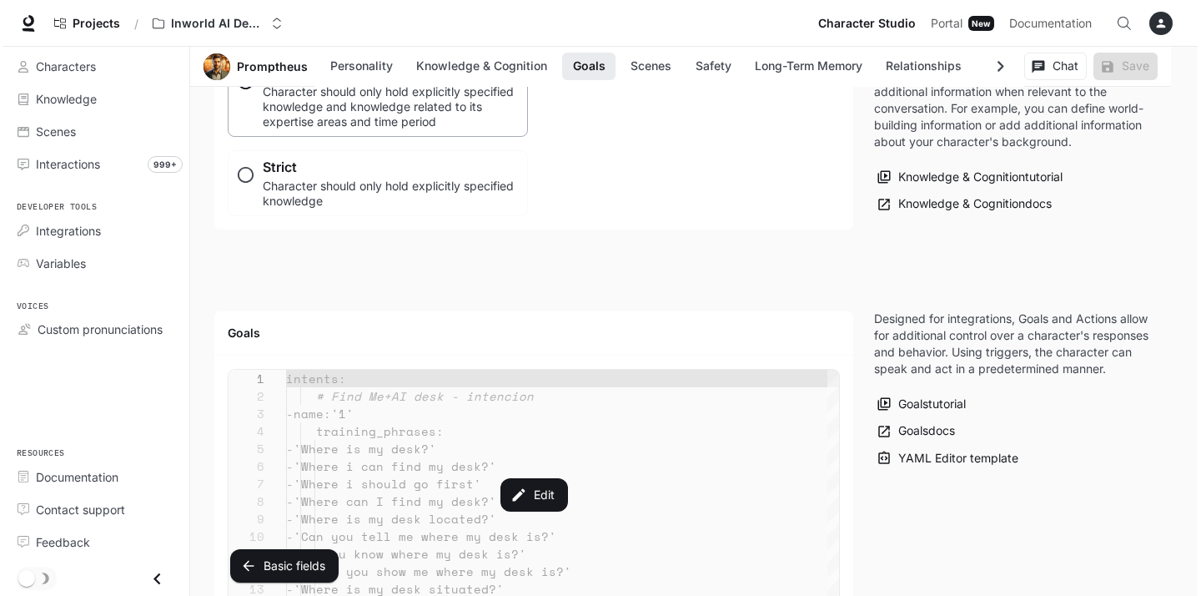
scroll to position [1692, 0]
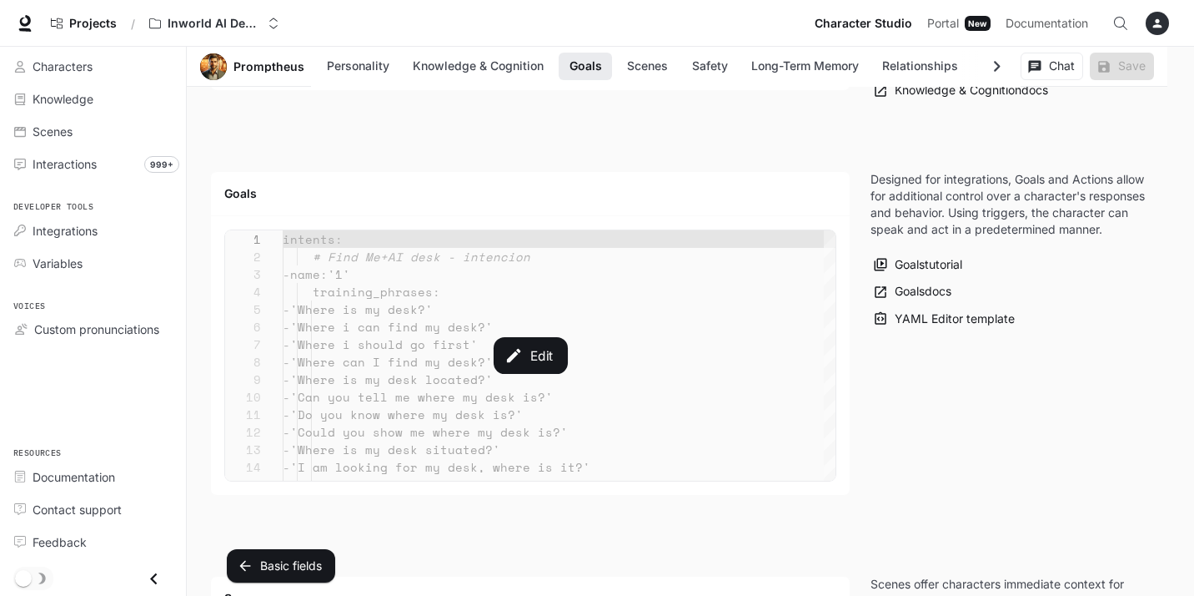
click at [442, 343] on div "Edit" at bounding box center [530, 355] width 611 height 250
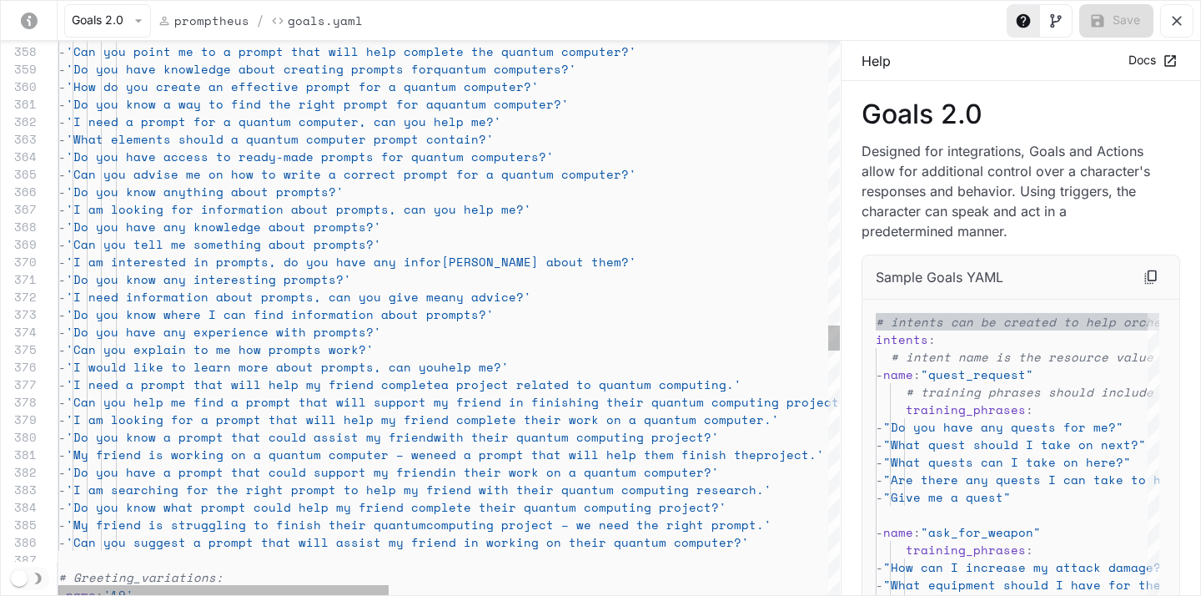
scroll to position [105, 93]
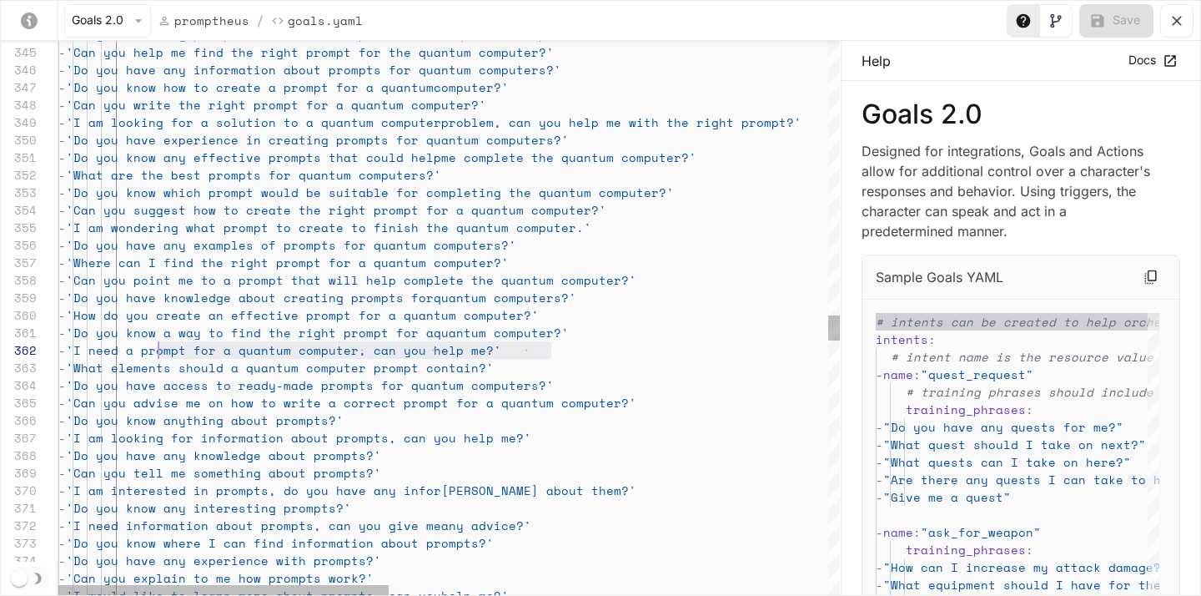
scroll to position [18, 93]
drag, startPoint x: 551, startPoint y: 351, endPoint x: 152, endPoint y: 348, distance: 399.5
click at [152, 348] on div "- 'Do you have knowledge about creating prompts for quantum computers?' - 'How …" at bounding box center [967, 101] width 1819 height 12167
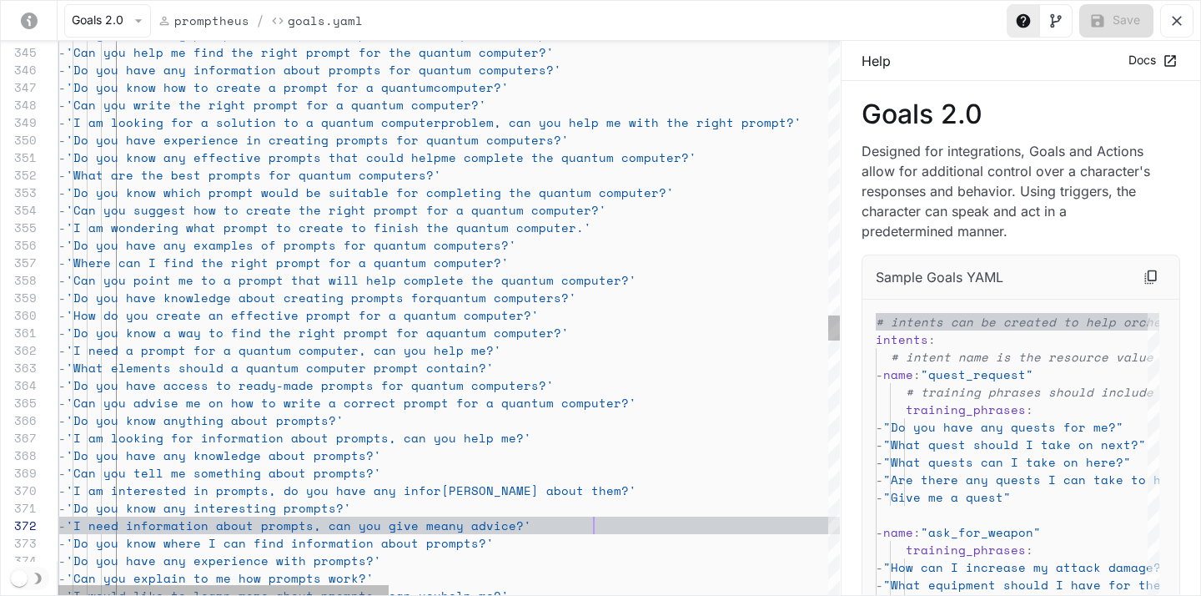
click at [783, 530] on div "- 'Do you have knowledge about creating prompts for quantum computers?' - 'How …" at bounding box center [967, 101] width 1819 height 12167
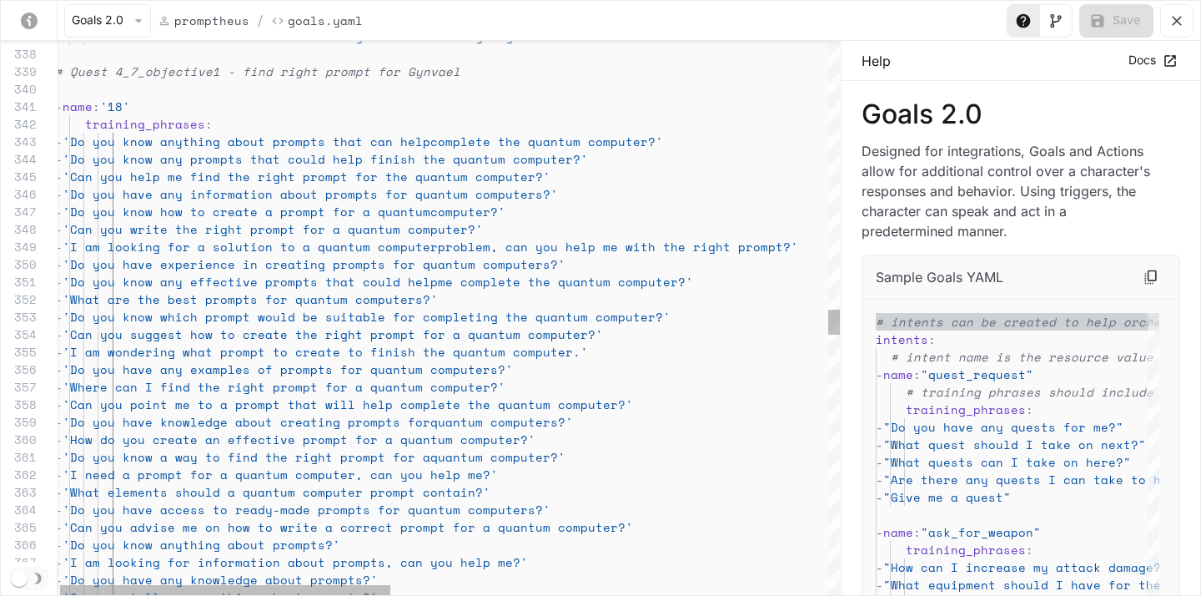
scroll to position [35, 93]
click at [144, 141] on div "- 'Do you have knowledge about creating prompts for quantum computers?' - 'How …" at bounding box center [964, 225] width 1819 height 12167
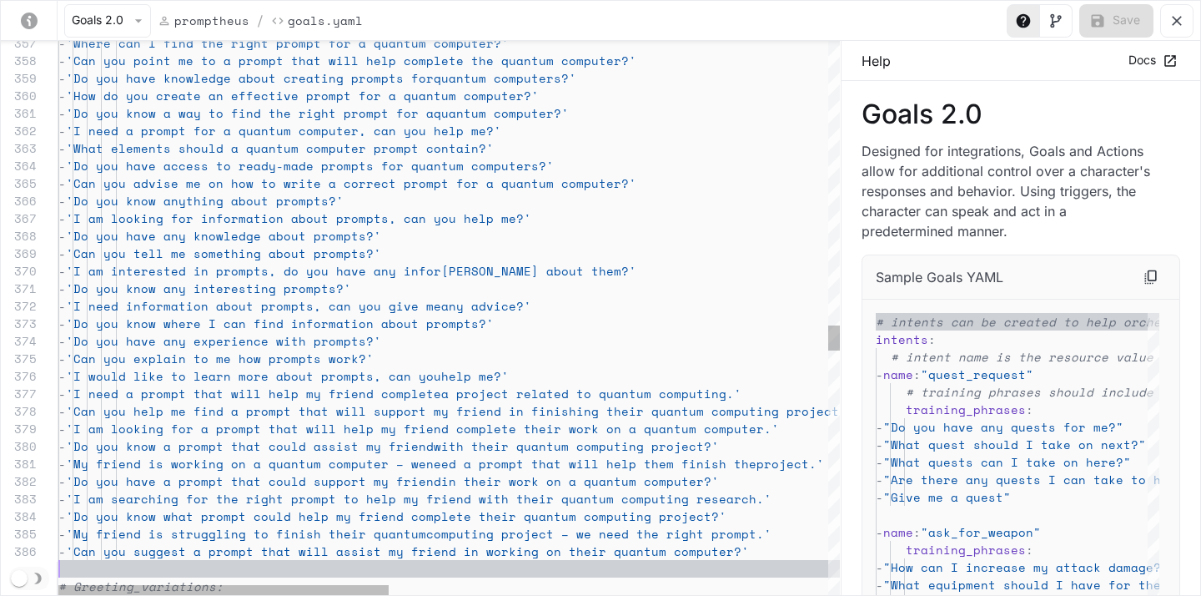
scroll to position [88, 0]
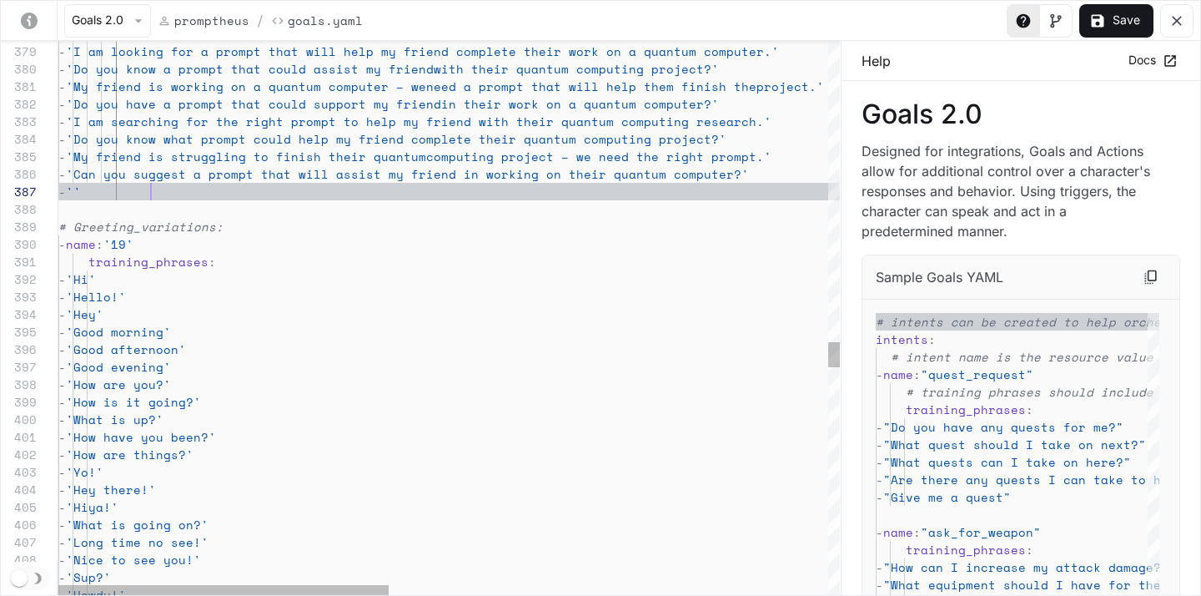
scroll to position [88, 393]
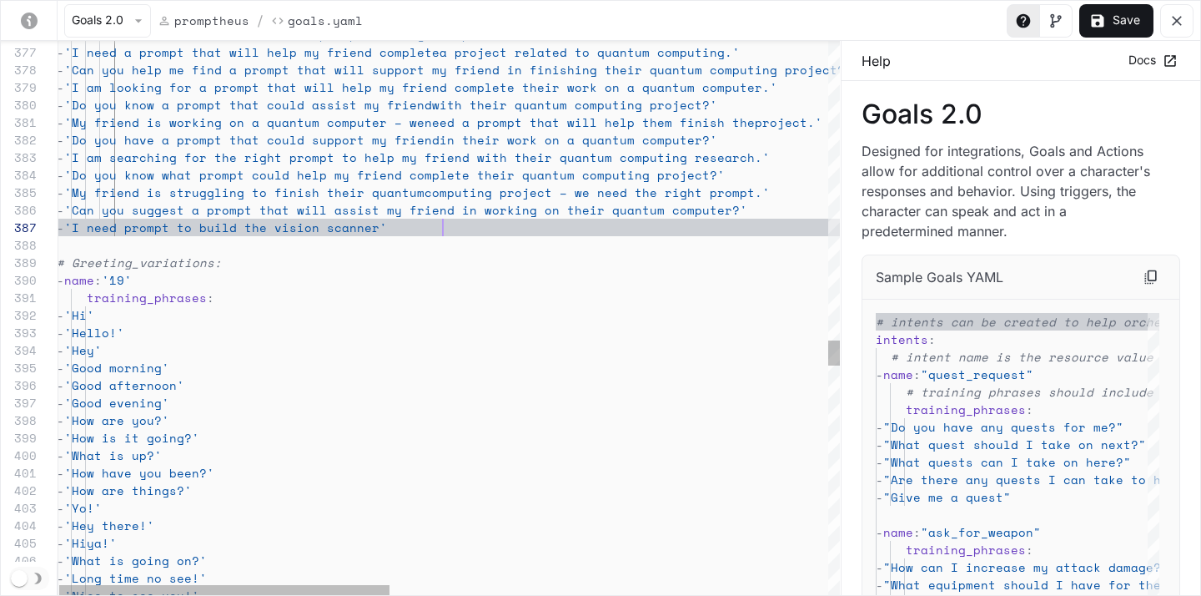
scroll to position [88, 386]
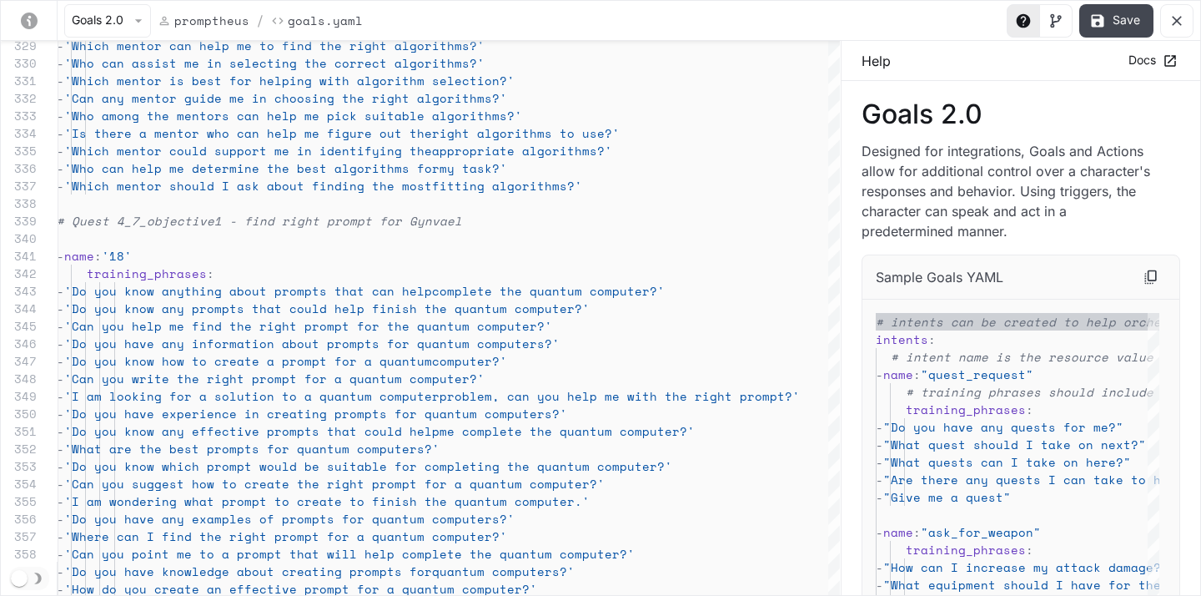
type textarea "**********"
click at [1109, 20] on button "Save" at bounding box center [1116, 20] width 74 height 33
